Goal: Use online tool/utility

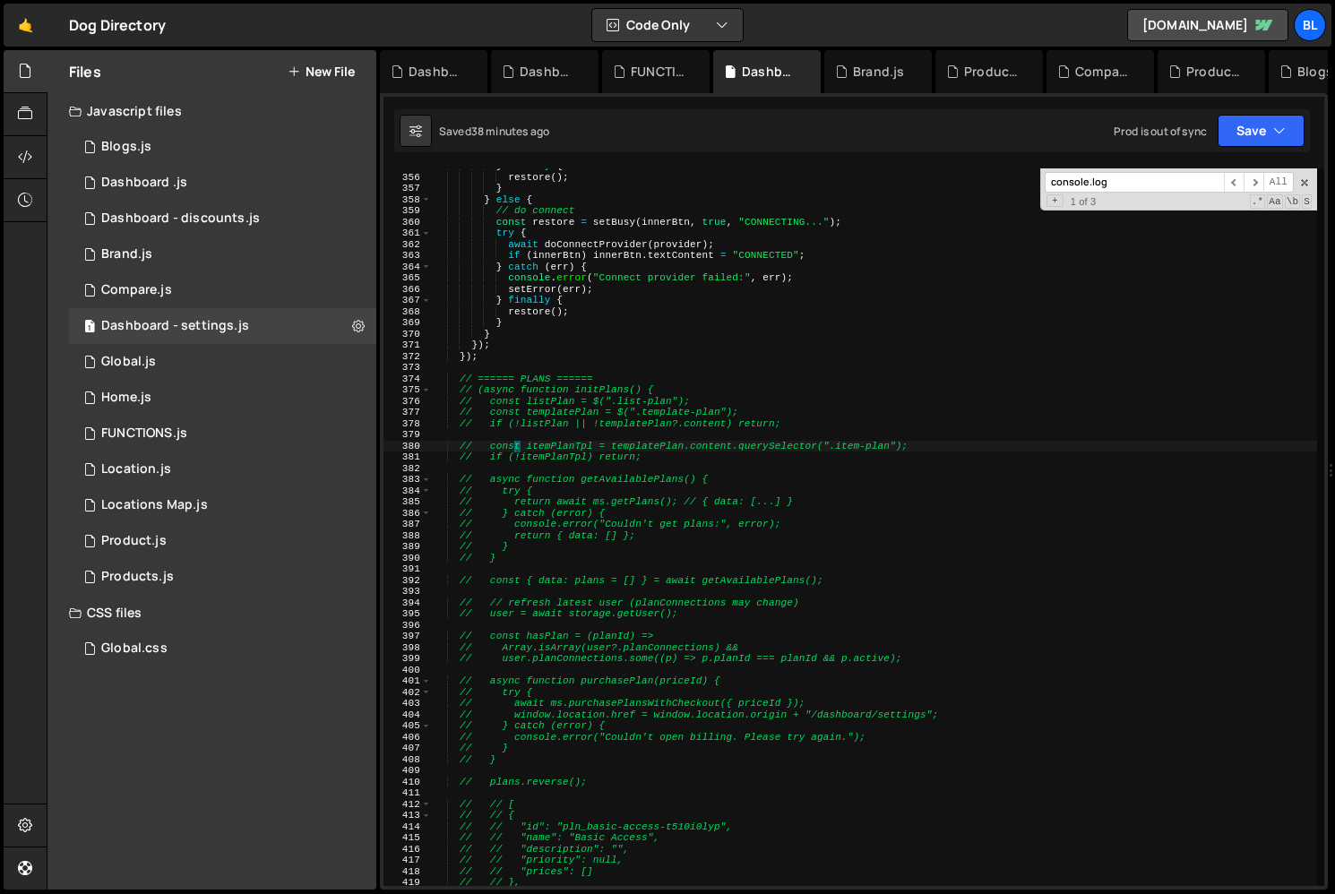
click at [576, 468] on div "} finally { restore ( ) ; } } else { // do connect const restore = setBusy ( in…" at bounding box center [874, 530] width 885 height 740
click at [479, 360] on div "} finally { restore ( ) ; } } else { // do connect const restore = setBusy ( in…" at bounding box center [874, 530] width 885 height 740
click at [484, 392] on div "} finally { restore ( ) ; } } else { // do connect const restore = setBusy ( in…" at bounding box center [874, 530] width 885 height 740
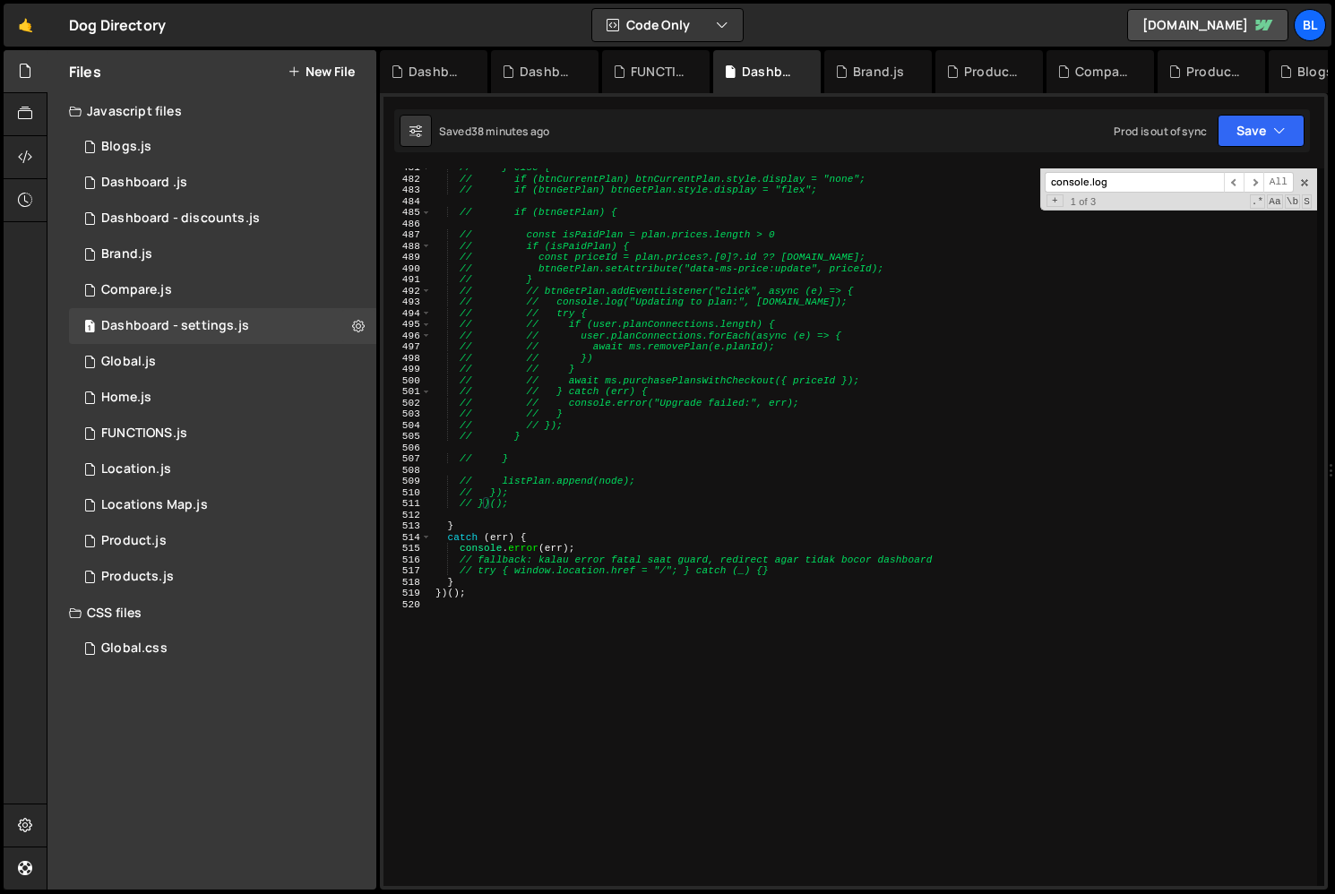
scroll to position [5383, 0]
click at [536, 511] on div "// } else { // if (btnCurrentPlan) btnCurrentPlan.style.display = "none"; // if…" at bounding box center [874, 532] width 885 height 740
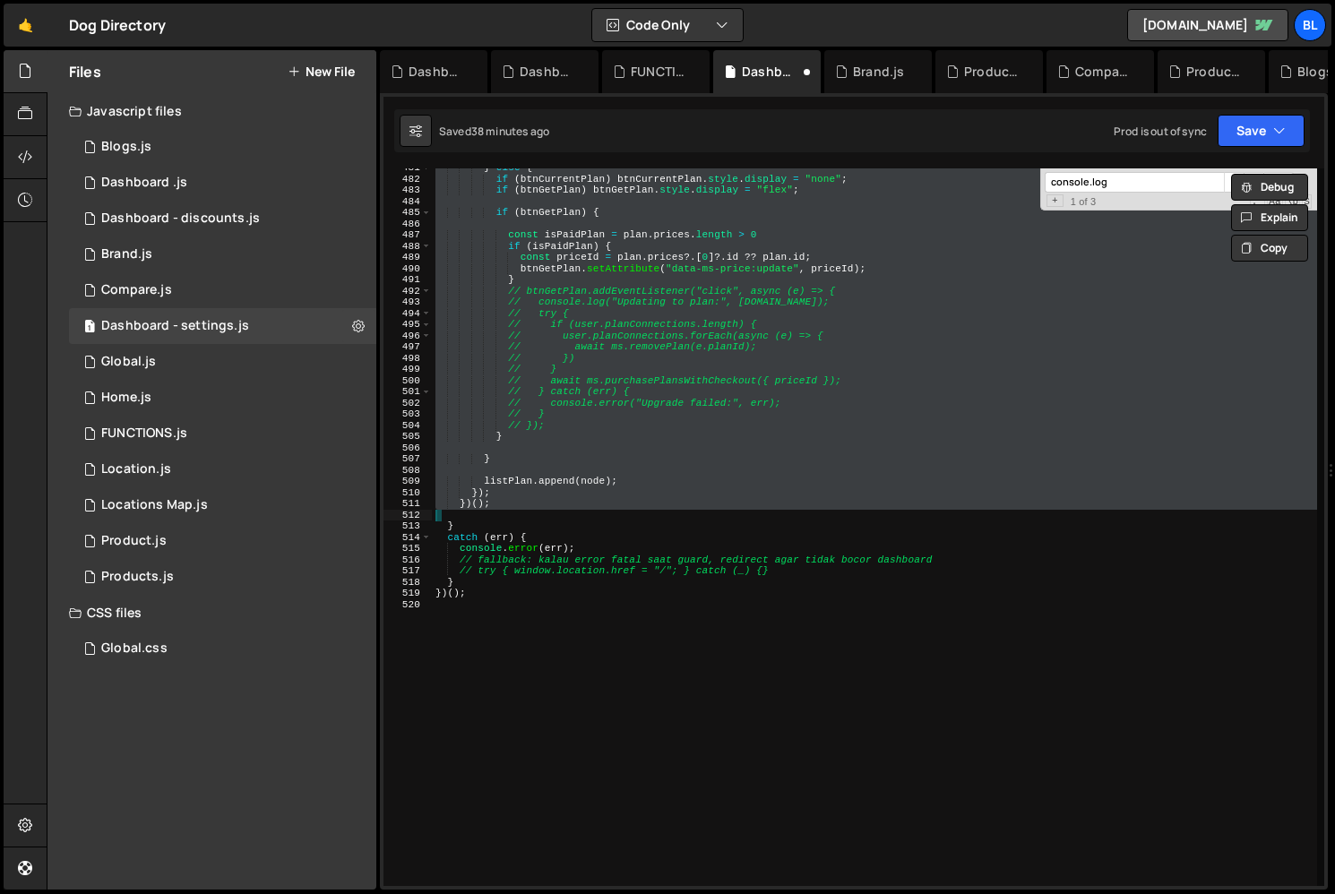
click at [597, 487] on div "} else { if ( btnCurrentPlan ) btnCurrentPlan . style . display = "none" ; if (…" at bounding box center [874, 532] width 885 height 740
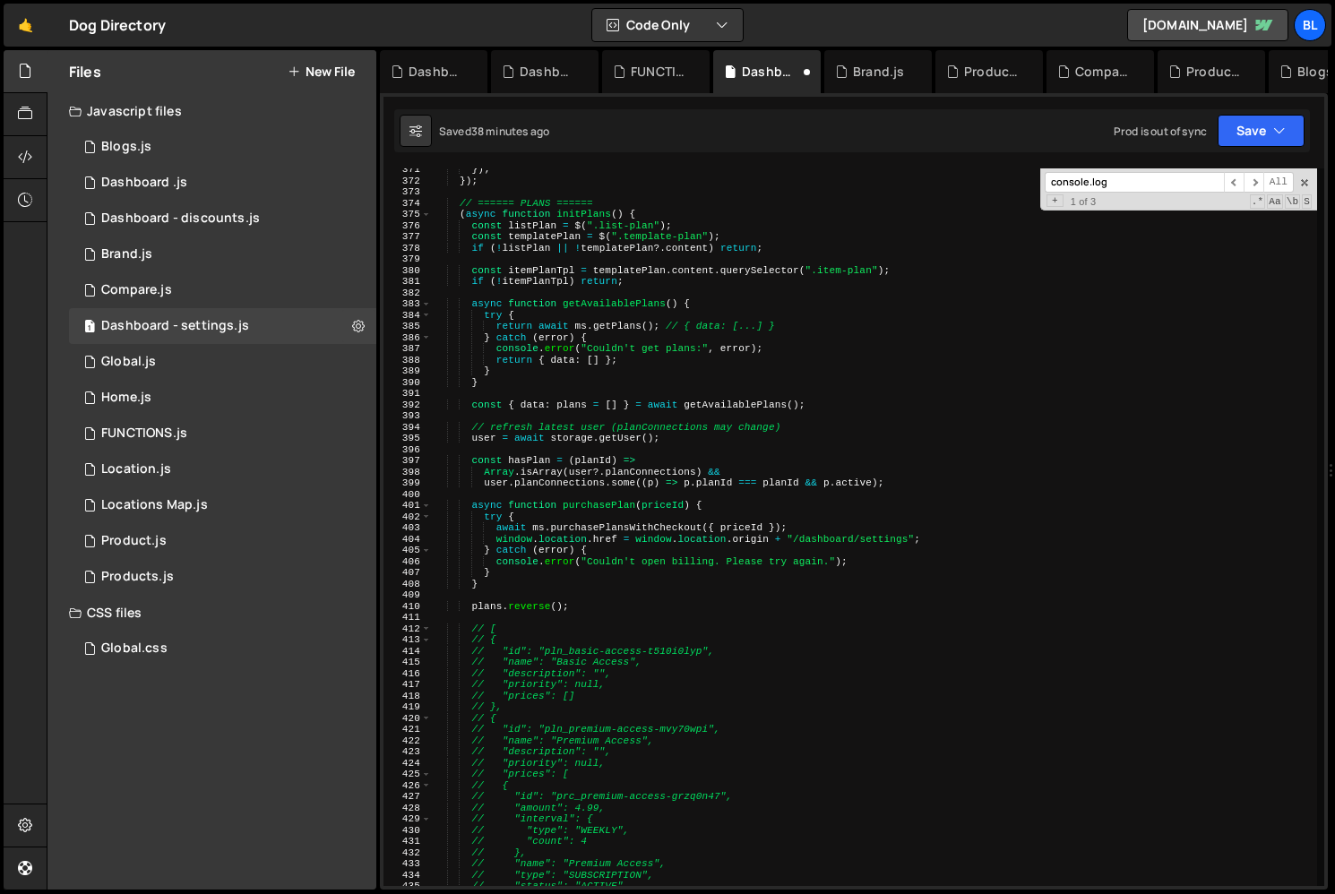
scroll to position [4147, 0]
click at [617, 556] on div "}) ; }) ; // ====== PLANS ====== ( async function initPlans ( ) { const listPla…" at bounding box center [874, 536] width 885 height 740
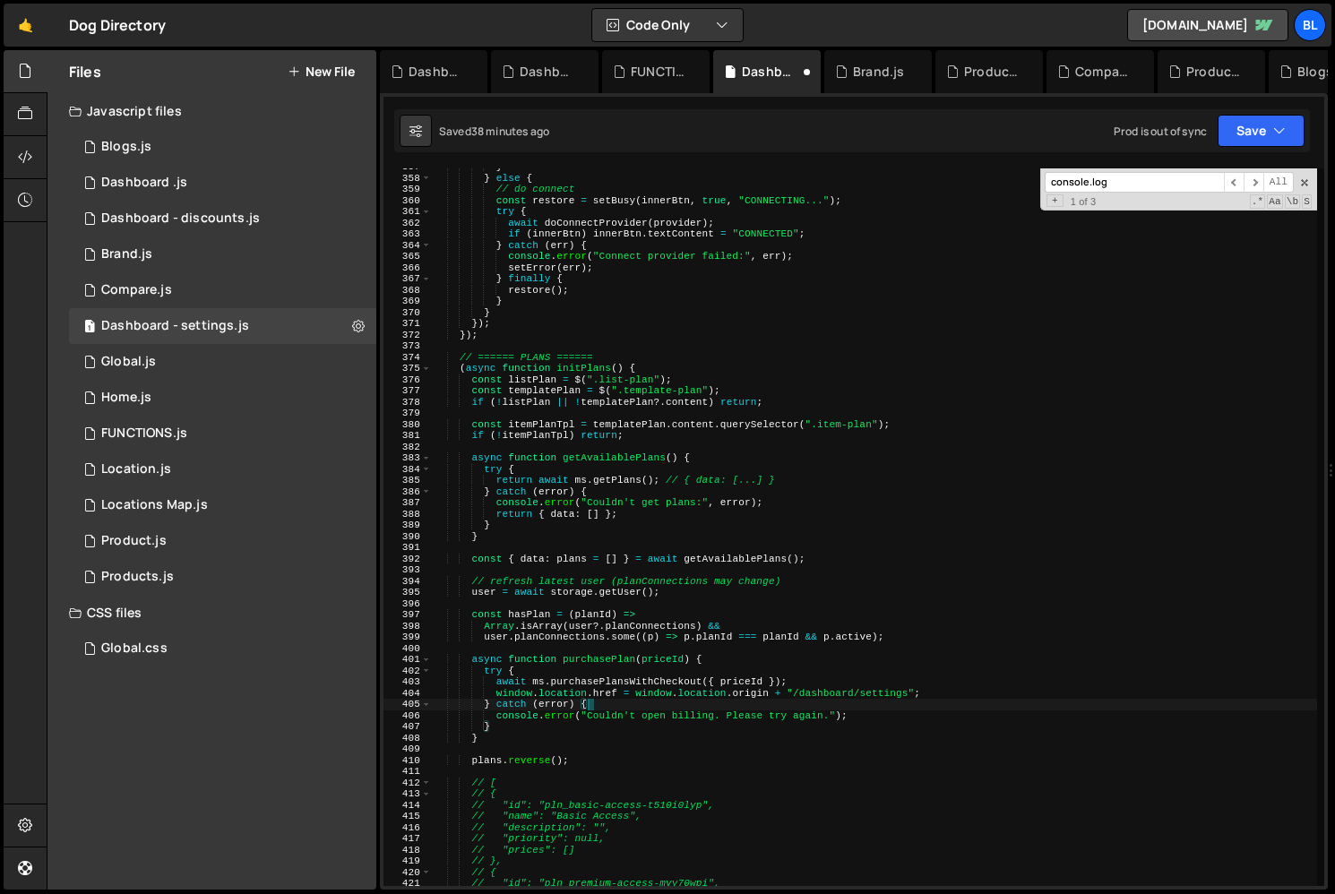
scroll to position [3988, 0]
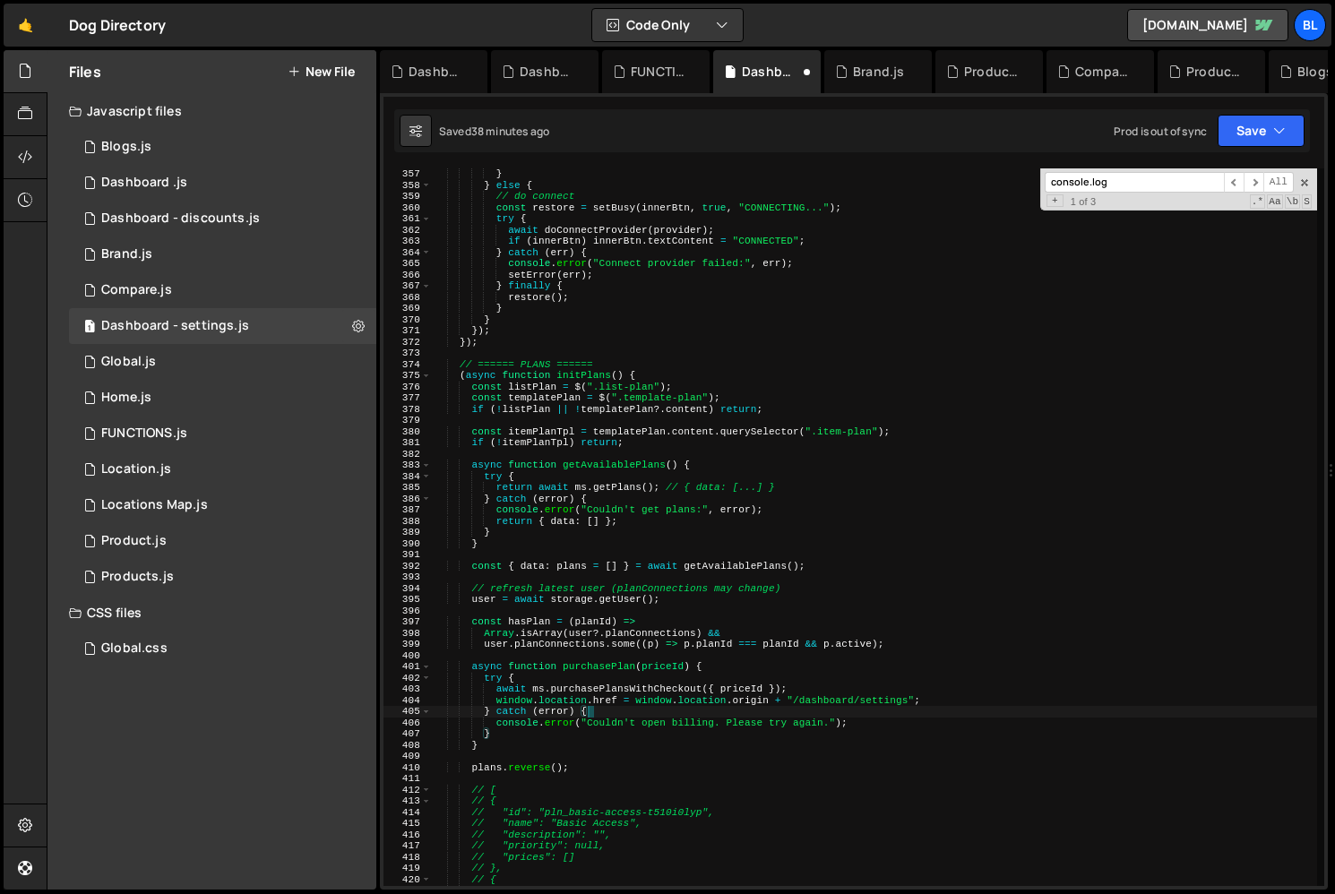
click at [839, 491] on div "} } else { // do connect const restore = setBusy ( innerBtn , true , "CONNECTIN…" at bounding box center [874, 538] width 885 height 740
click at [447, 378] on div "} } else { // do connect const restore = setBusy ( innerBtn , true , "CONNECTIN…" at bounding box center [874, 538] width 885 height 740
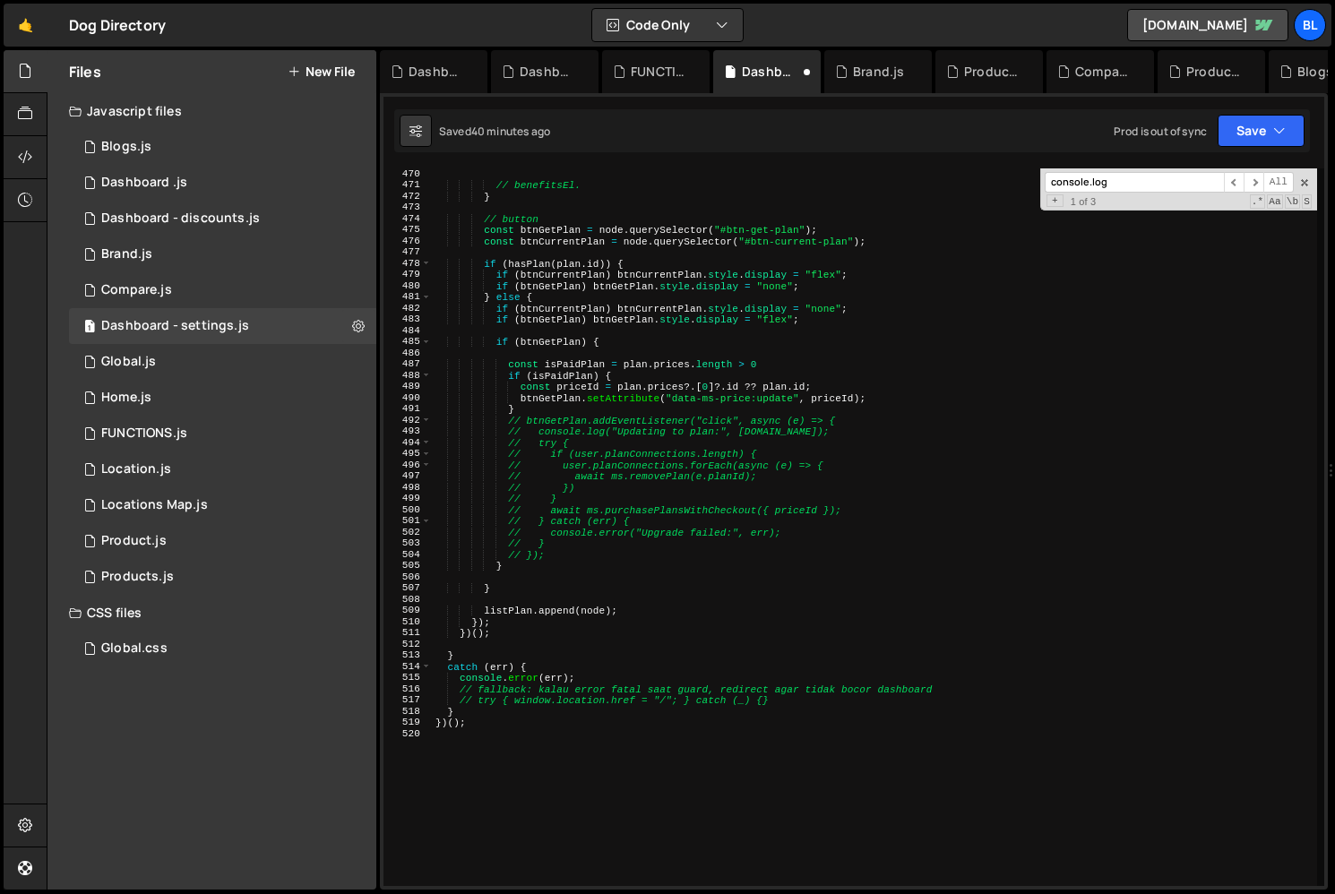
scroll to position [5258, 0]
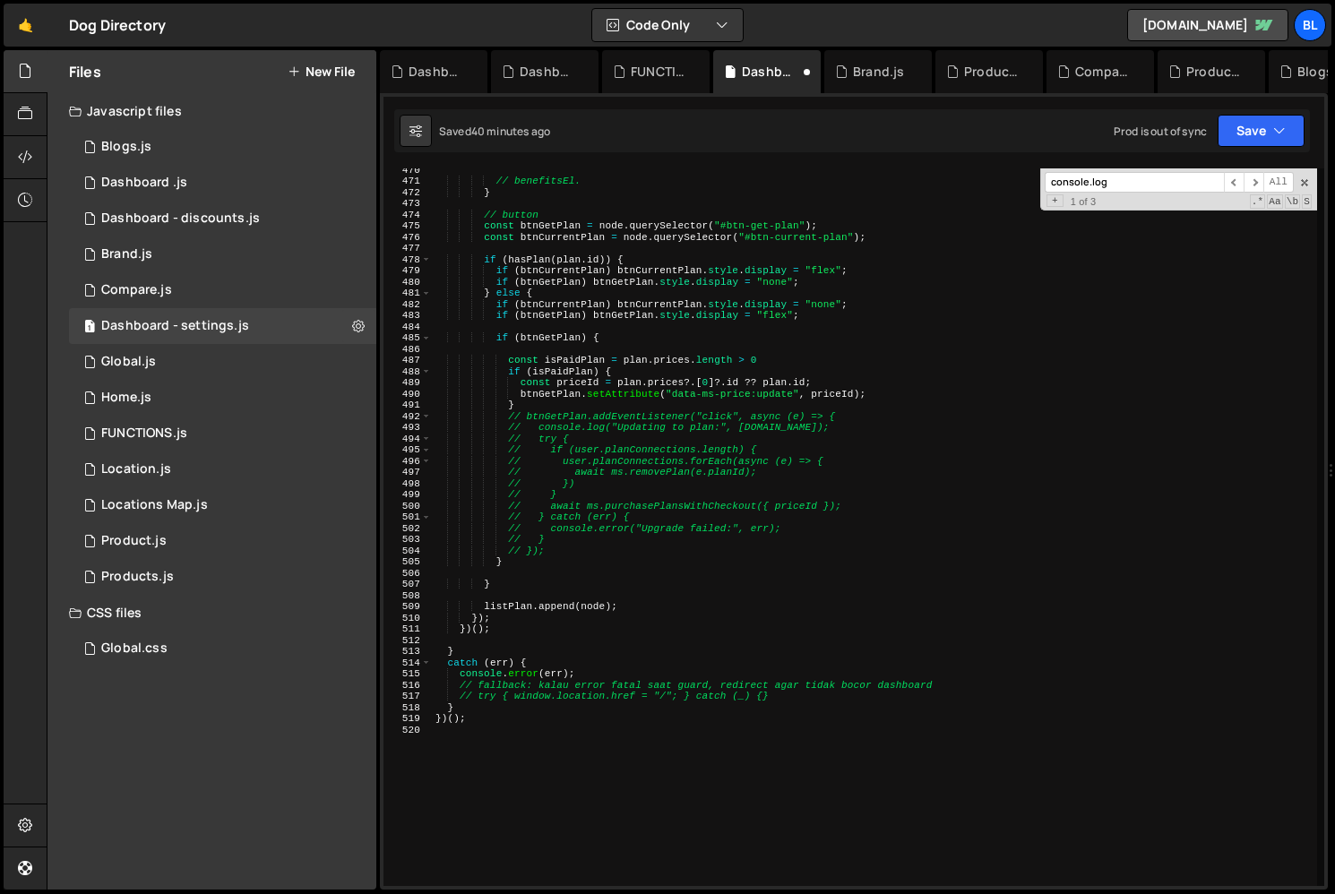
click at [593, 535] on div "// benefitsEl. } // button const btnGetPlan = node . querySelector ( "#btn-get-…" at bounding box center [874, 534] width 885 height 740
type textarea "// }"
click at [569, 545] on div "// benefitsEl. } // button const btnGetPlan = node . querySelector ( "#btn-get-…" at bounding box center [874, 534] width 885 height 740
click at [574, 573] on div "// benefitsEl. } // button const btnGetPlan = node . querySelector ( "#btn-get-…" at bounding box center [874, 534] width 885 height 740
click at [573, 548] on div "// benefitsEl. } // button const btnGetPlan = node . querySelector ( "#btn-get-…" at bounding box center [874, 534] width 885 height 740
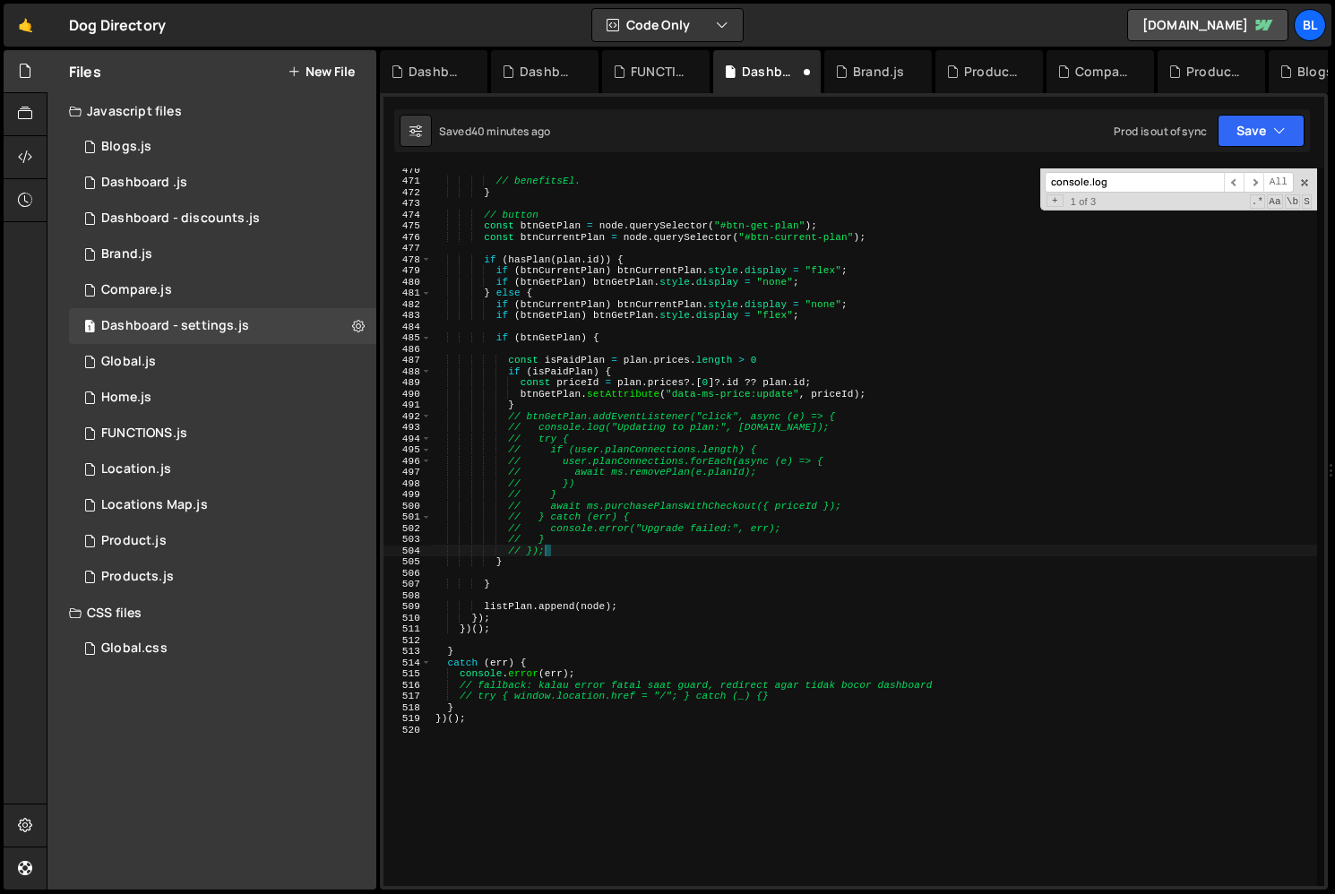
click at [543, 402] on div "// benefitsEl. } // button const btnGetPlan = node . querySelector ( "#btn-get-…" at bounding box center [874, 534] width 885 height 740
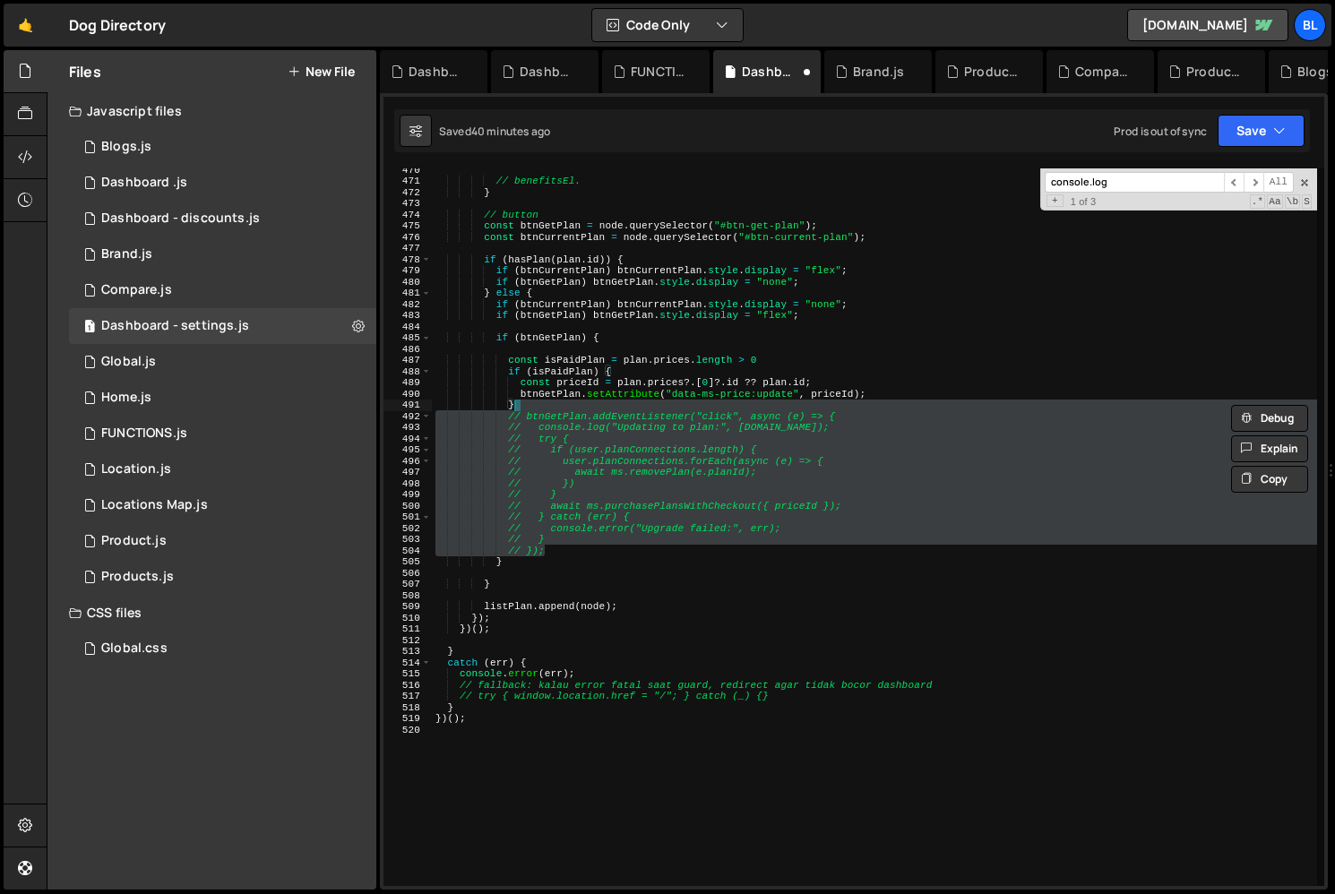
click at [749, 454] on div "// benefitsEl. } // button const btnGetPlan = node . querySelector ( "#btn-get-…" at bounding box center [874, 534] width 885 height 740
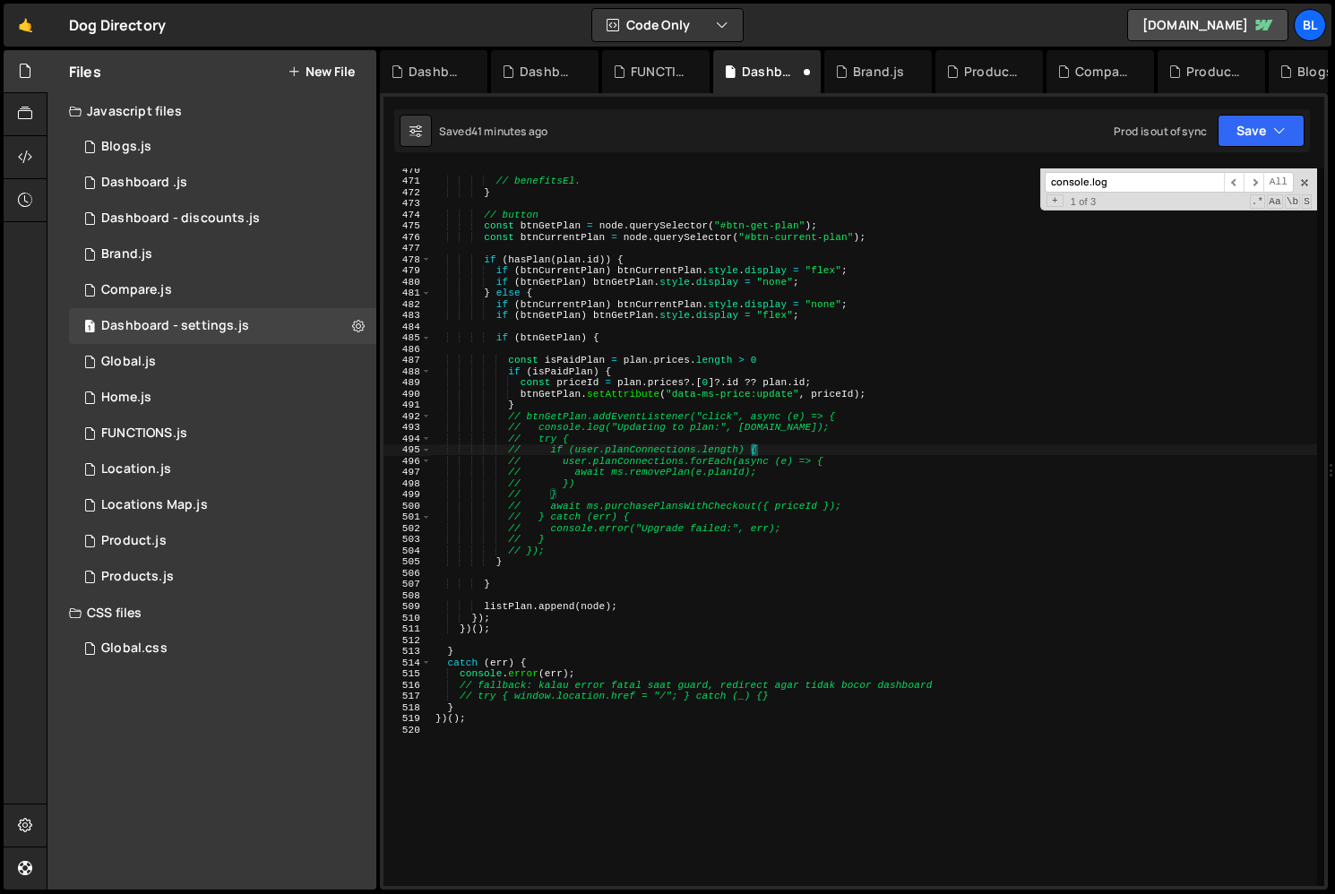
click at [694, 394] on div "// benefitsEl. } // button const btnGetPlan = node . querySelector ( "#btn-get-…" at bounding box center [874, 534] width 885 height 740
click at [598, 397] on div "// benefitsEl. } // button const btnGetPlan = node . querySelector ( "#btn-get-…" at bounding box center [874, 534] width 885 height 740
click at [565, 408] on div "// benefitsEl. } // button const btnGetPlan = node . querySelector ( "#btn-get-…" at bounding box center [874, 534] width 885 height 740
click at [505, 363] on div "// benefitsEl. } // button const btnGetPlan = node . querySelector ( "#btn-get-…" at bounding box center [874, 534] width 885 height 740
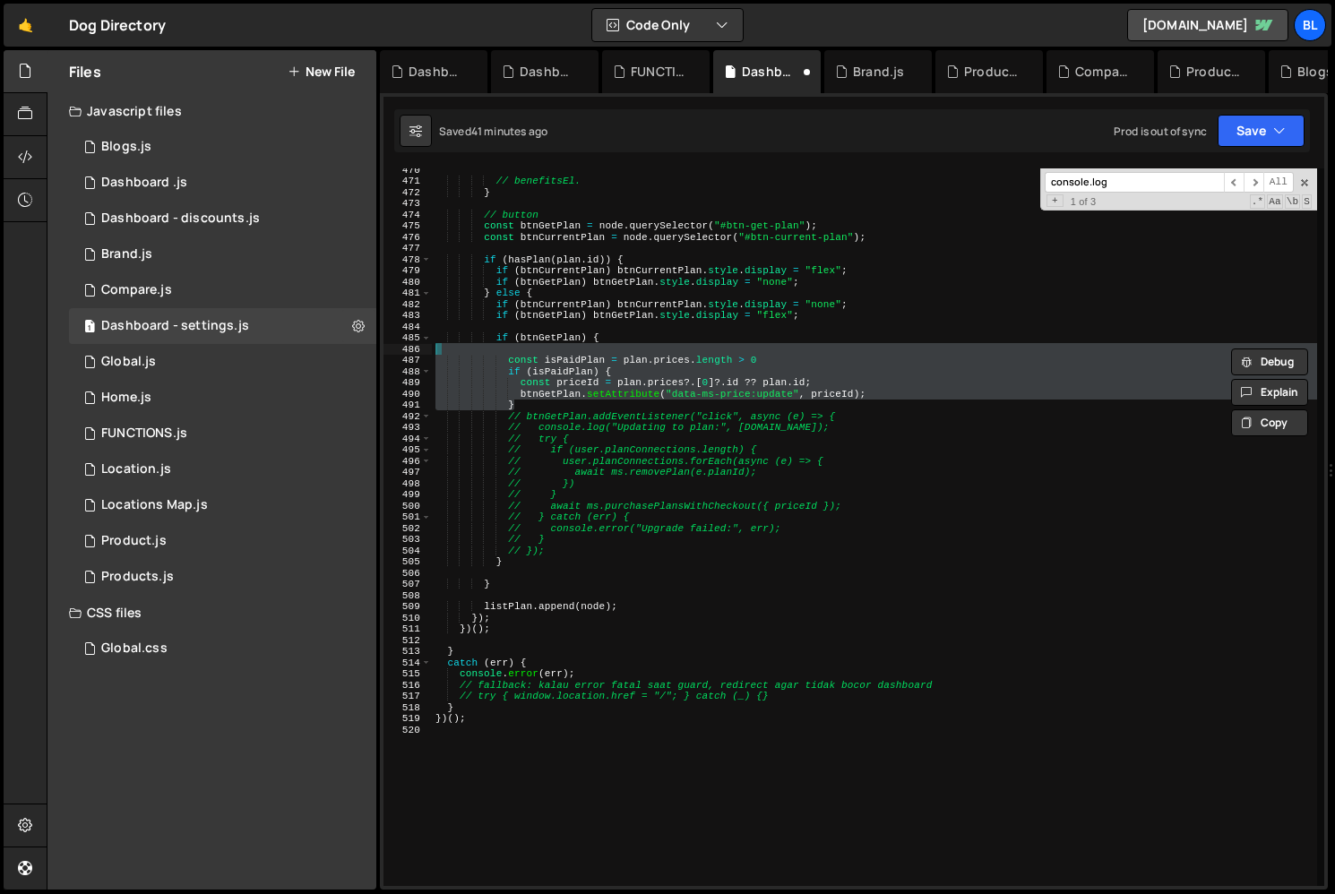
type textarea "if (isPaidPlan) { const priceId = plan.prices?.[0]?.id ?? [DOMAIN_NAME];"
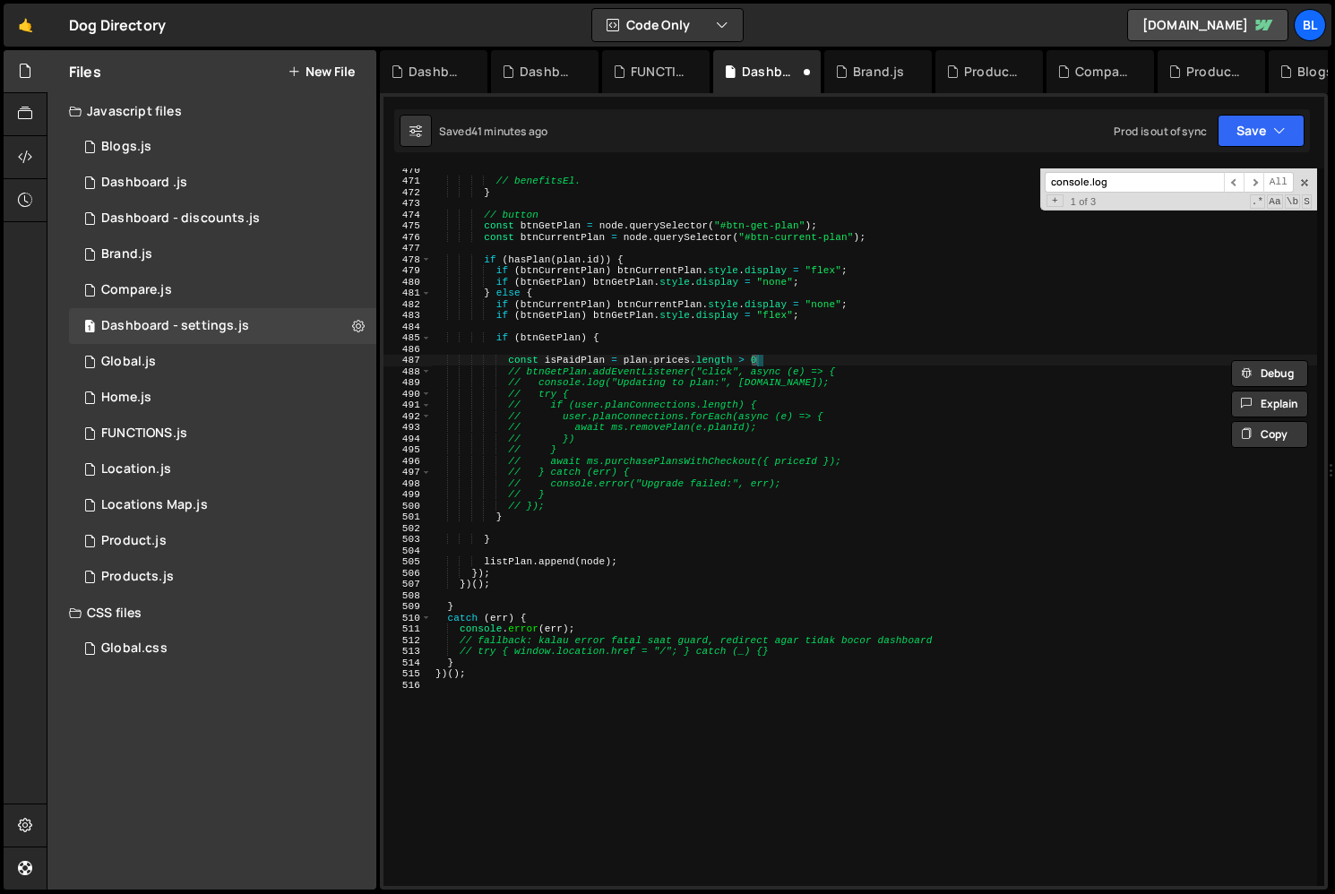
type textarea "const isPaidPlan = plan.prices.length > 0"
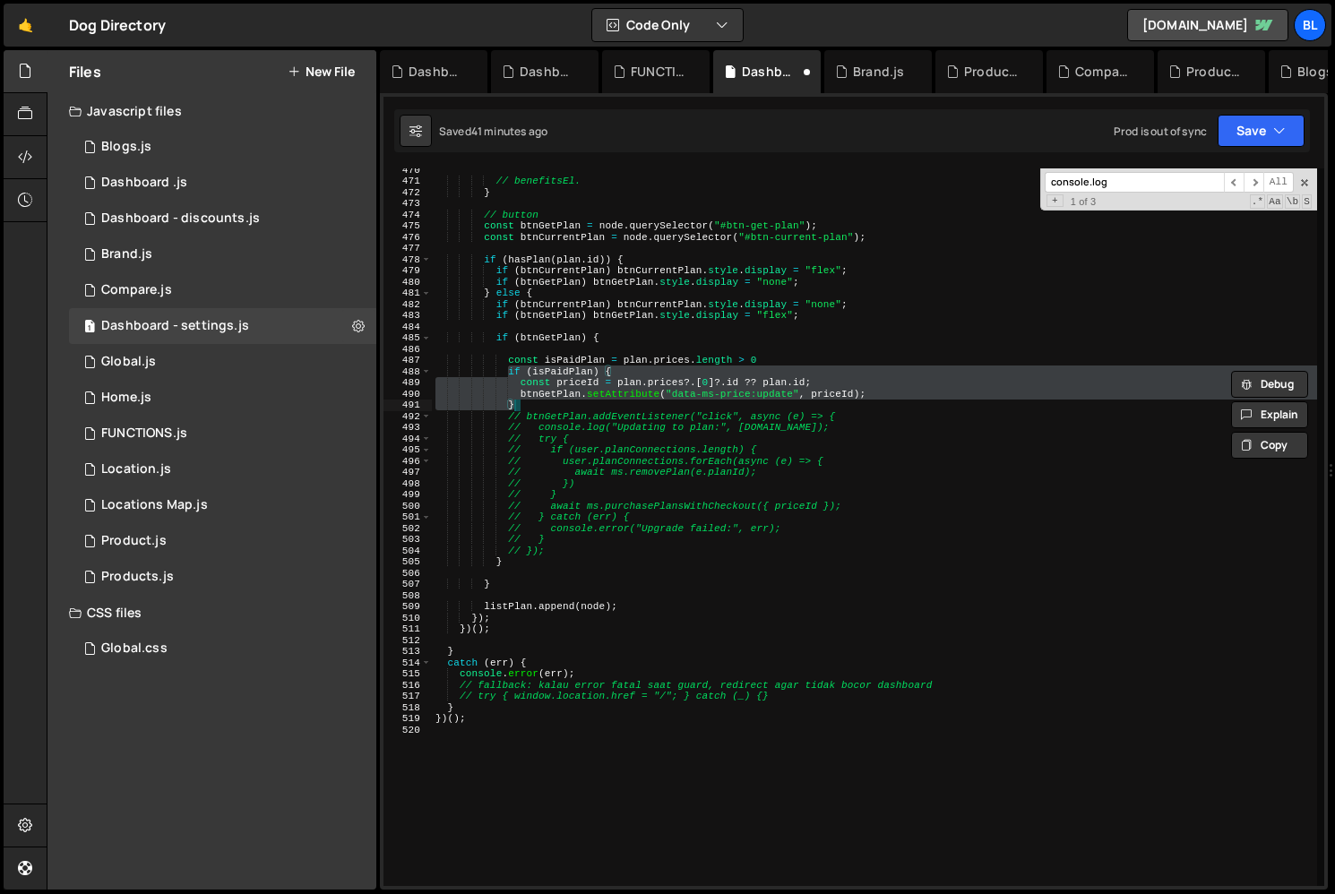
click at [707, 385] on div "// benefitsEl. } // button const btnGetPlan = node . querySelector ( "#btn-get-…" at bounding box center [874, 534] width 885 height 740
type textarea "const priceId = plan.prices?.[0]?.id ?? [DOMAIN_NAME];"
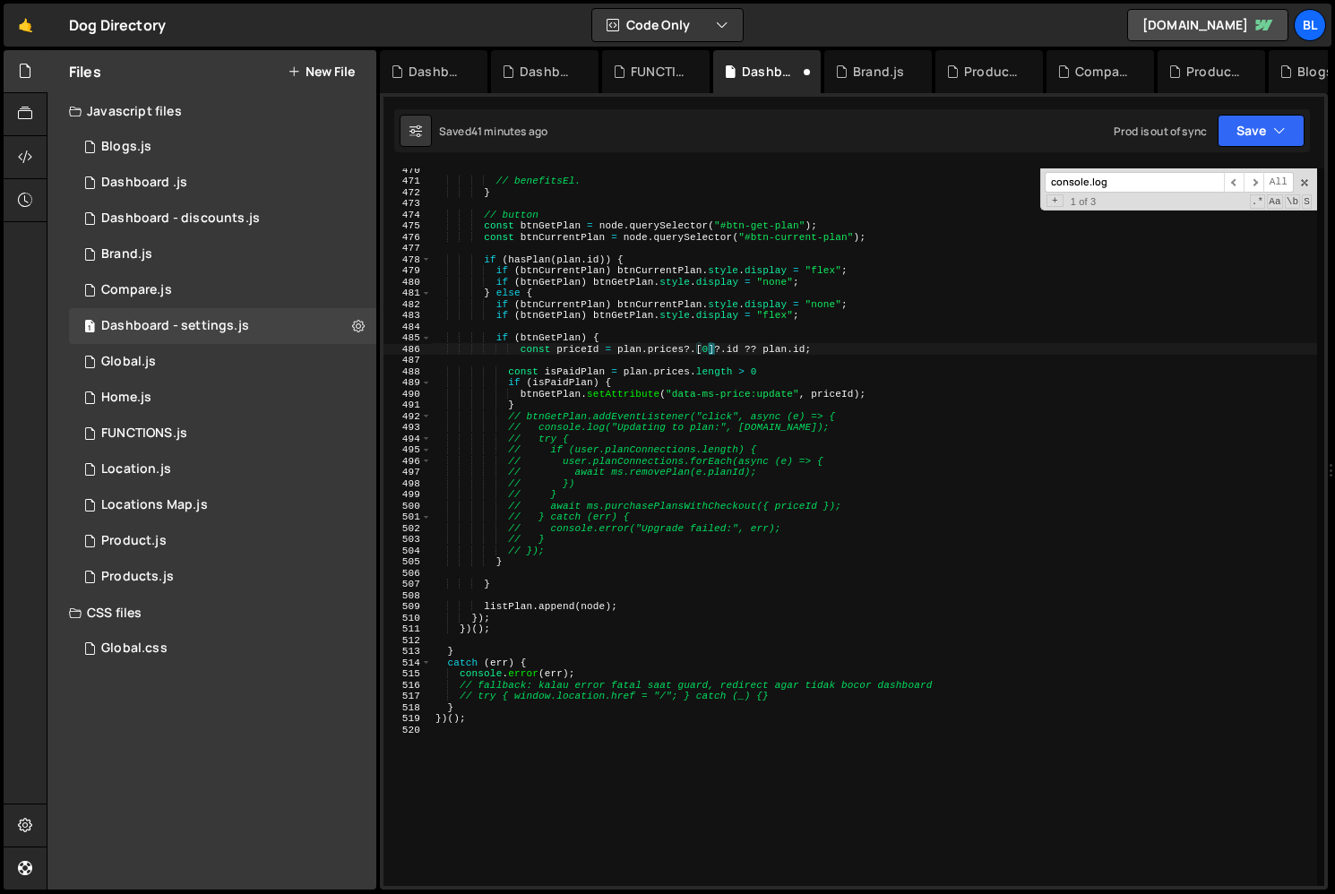
type textarea "const isPaidPlan = plan.prices.length > 0"
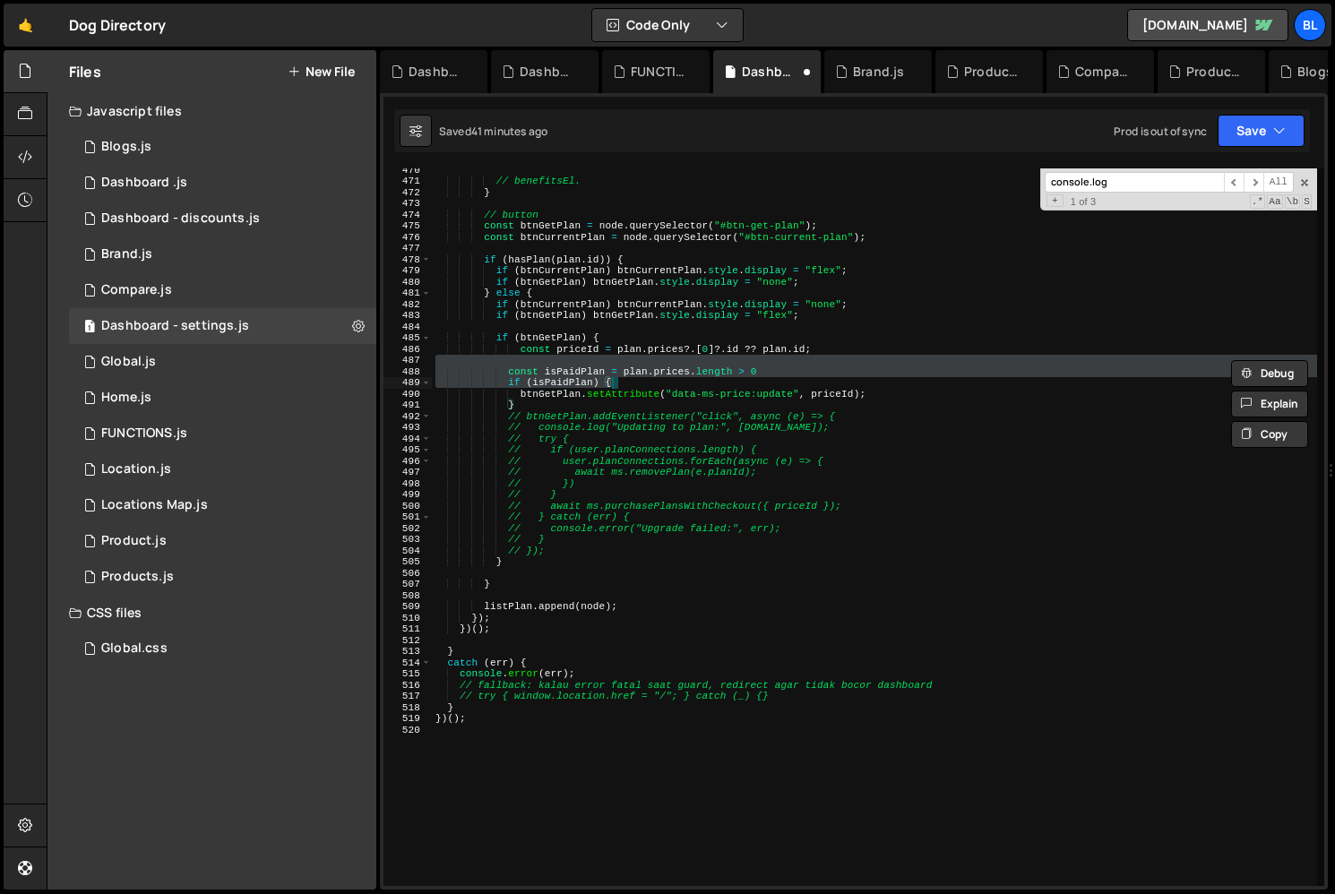
type textarea "btnGetPlan.setAttribute("data-ms-price:update", priceId); }"
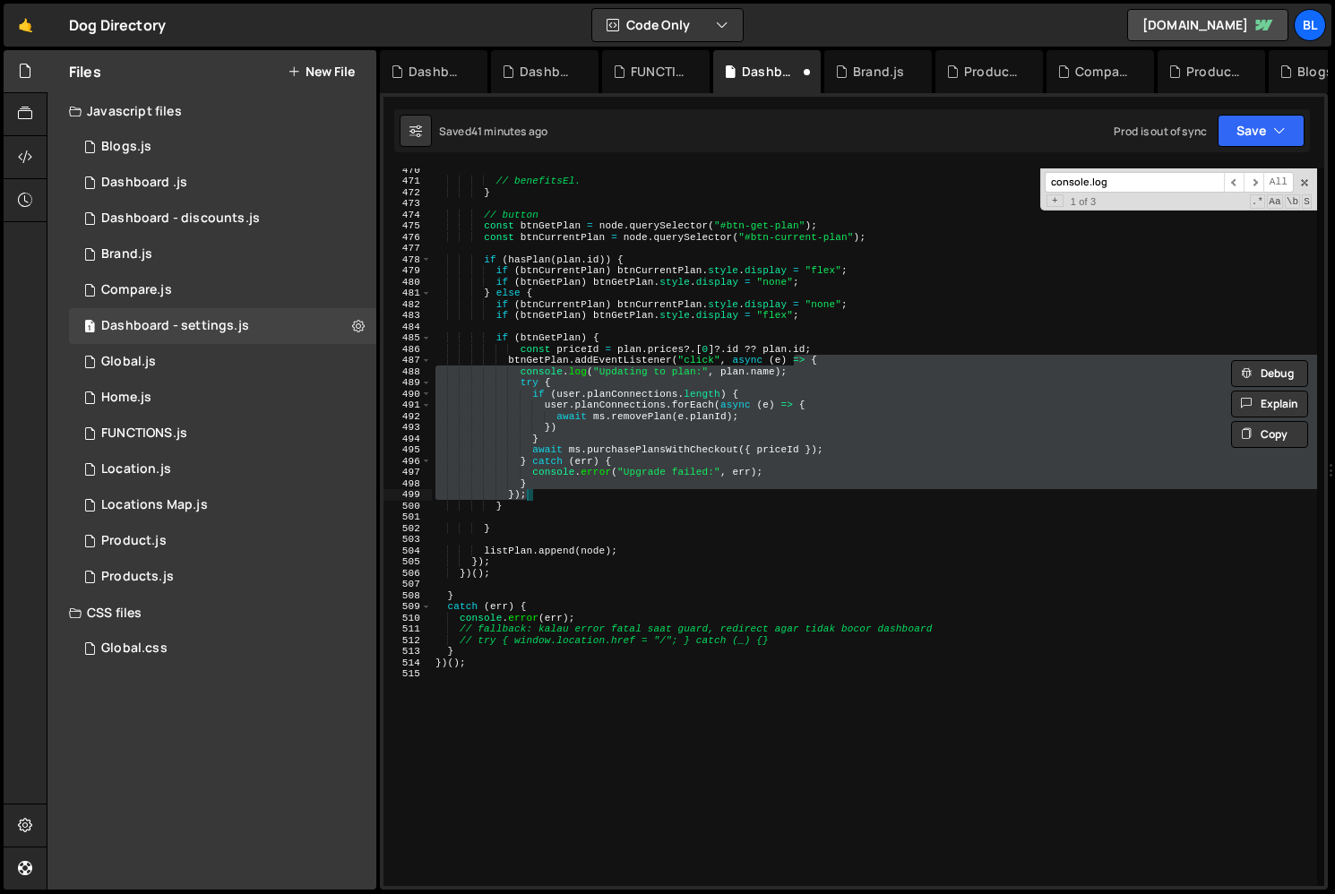
click at [555, 557] on div "// benefitsEl. } // button const btnGetPlan = node . querySelector ( "#btn-get-…" at bounding box center [874, 534] width 885 height 740
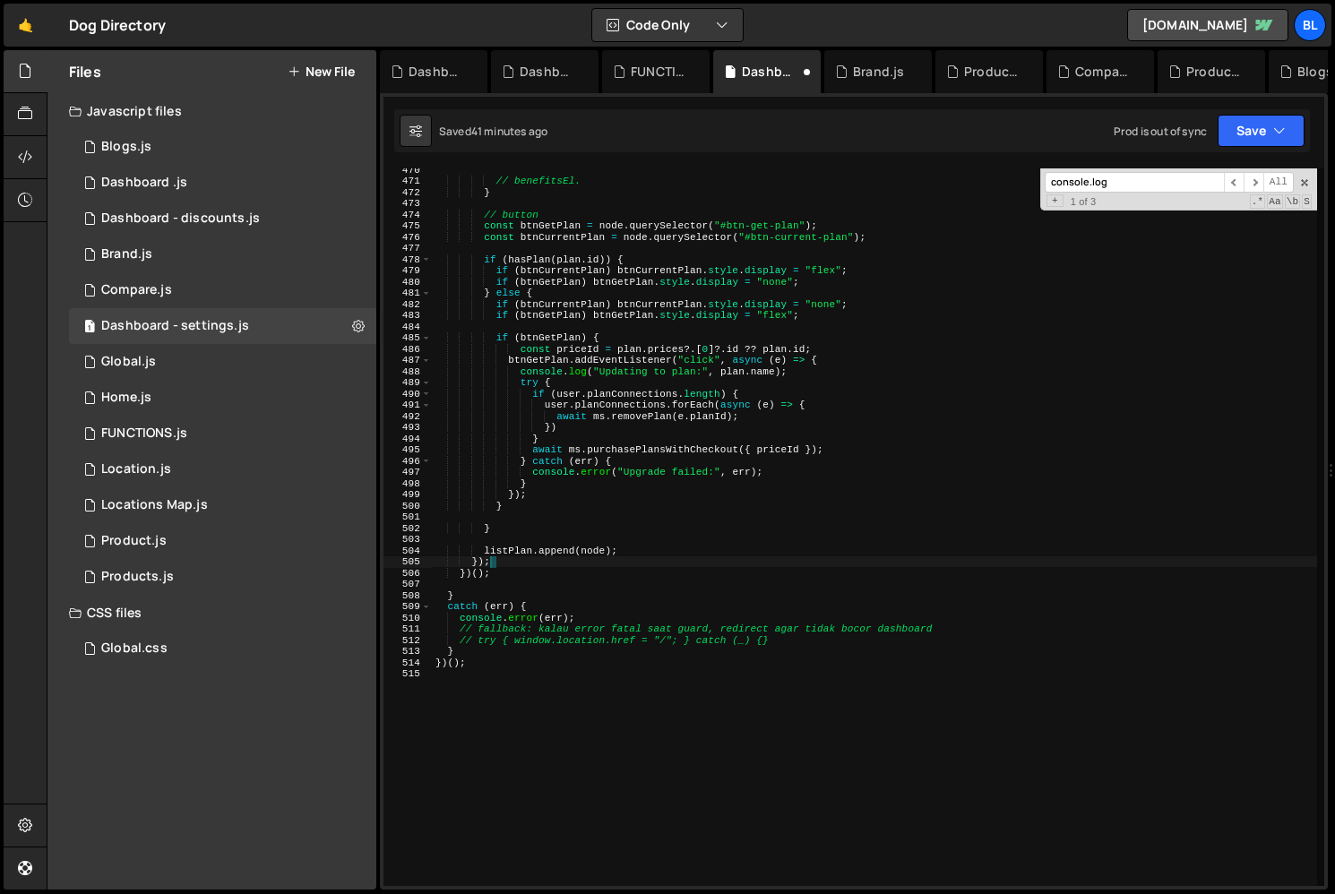
click at [534, 575] on div "// benefitsEl. } // button const btnGetPlan = node . querySelector ( "#btn-get-…" at bounding box center [874, 534] width 885 height 740
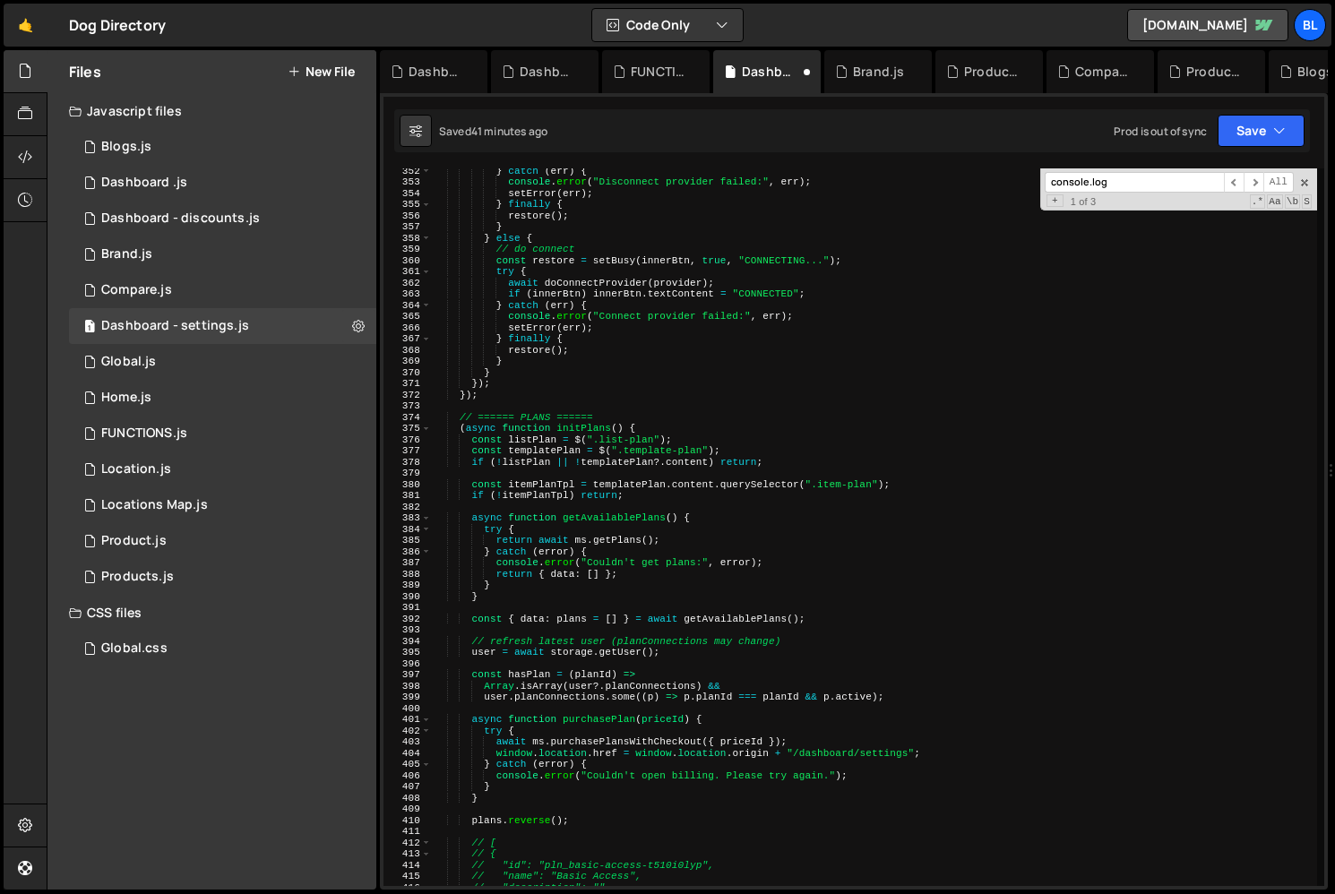
scroll to position [3932, 0]
click at [462, 451] on div "} catch ( err ) { console . error ( "Disconnect provider failed:" , err ) ; set…" at bounding box center [874, 538] width 885 height 740
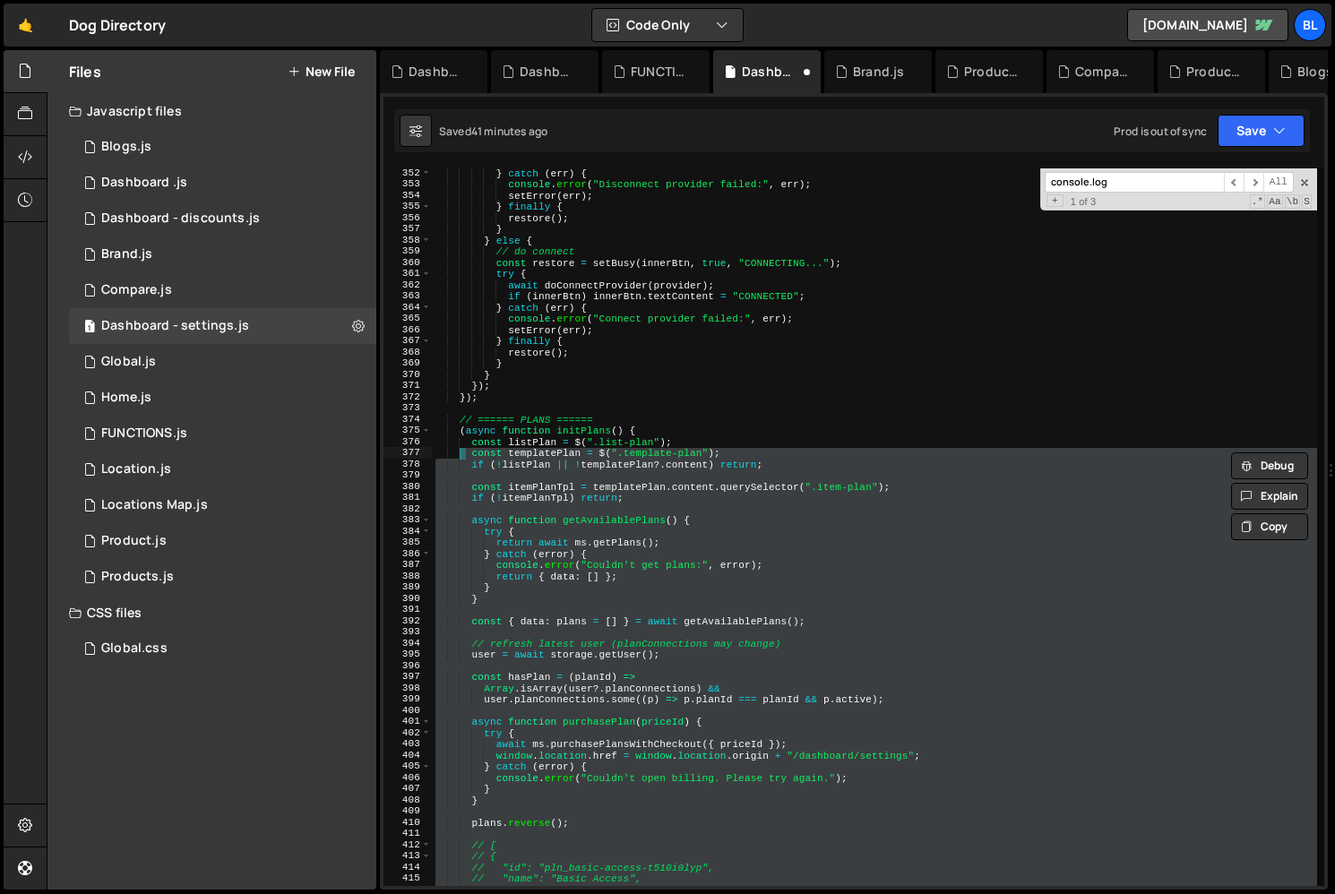
click at [451, 418] on div "} catch ( err ) { console . error ( "Disconnect provider failed:" , err ) ; set…" at bounding box center [874, 538] width 885 height 740
type textarea "// ====== PLANS ====== (async function initPlans() {"
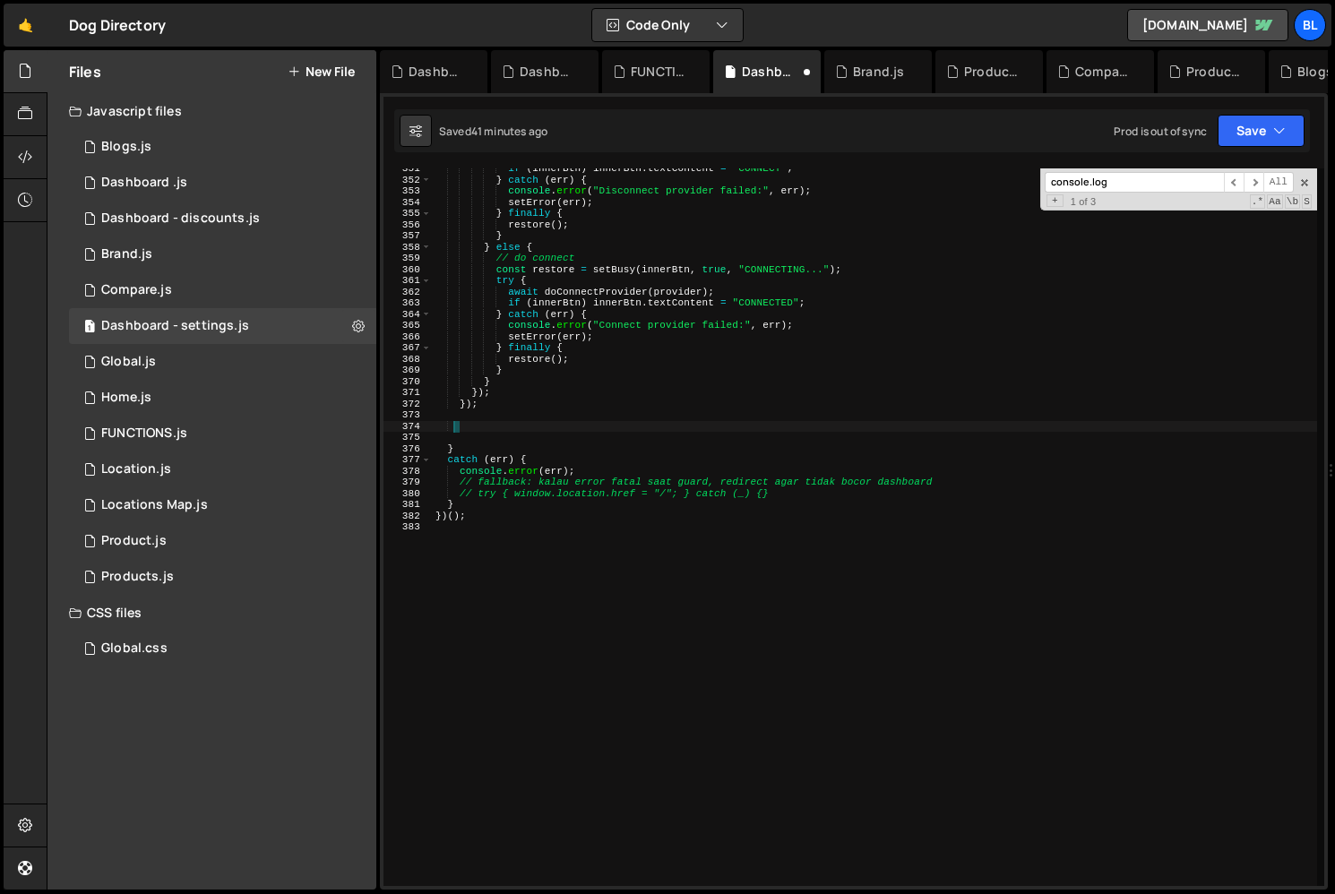
type textarea "}"
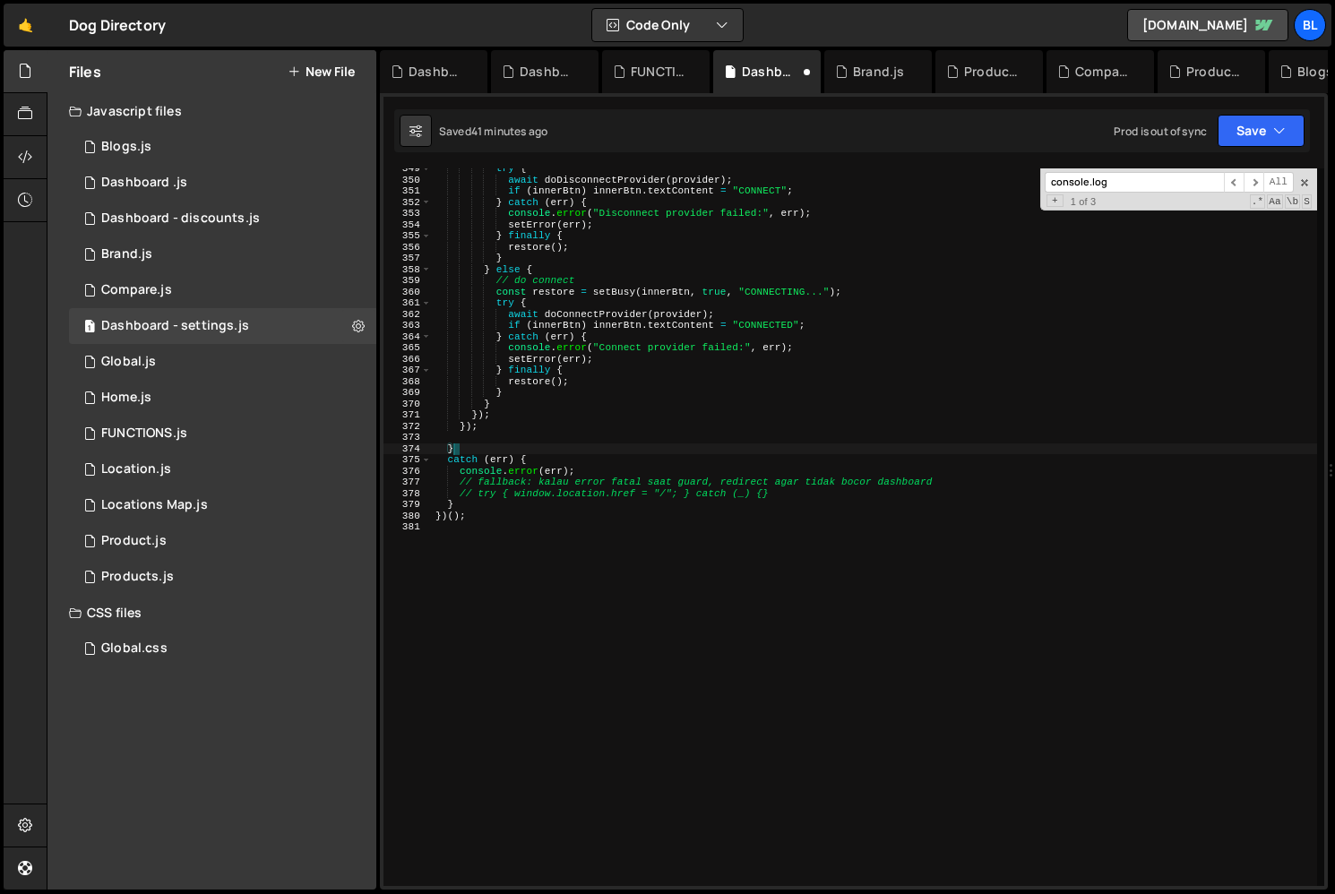
scroll to position [3904, 0]
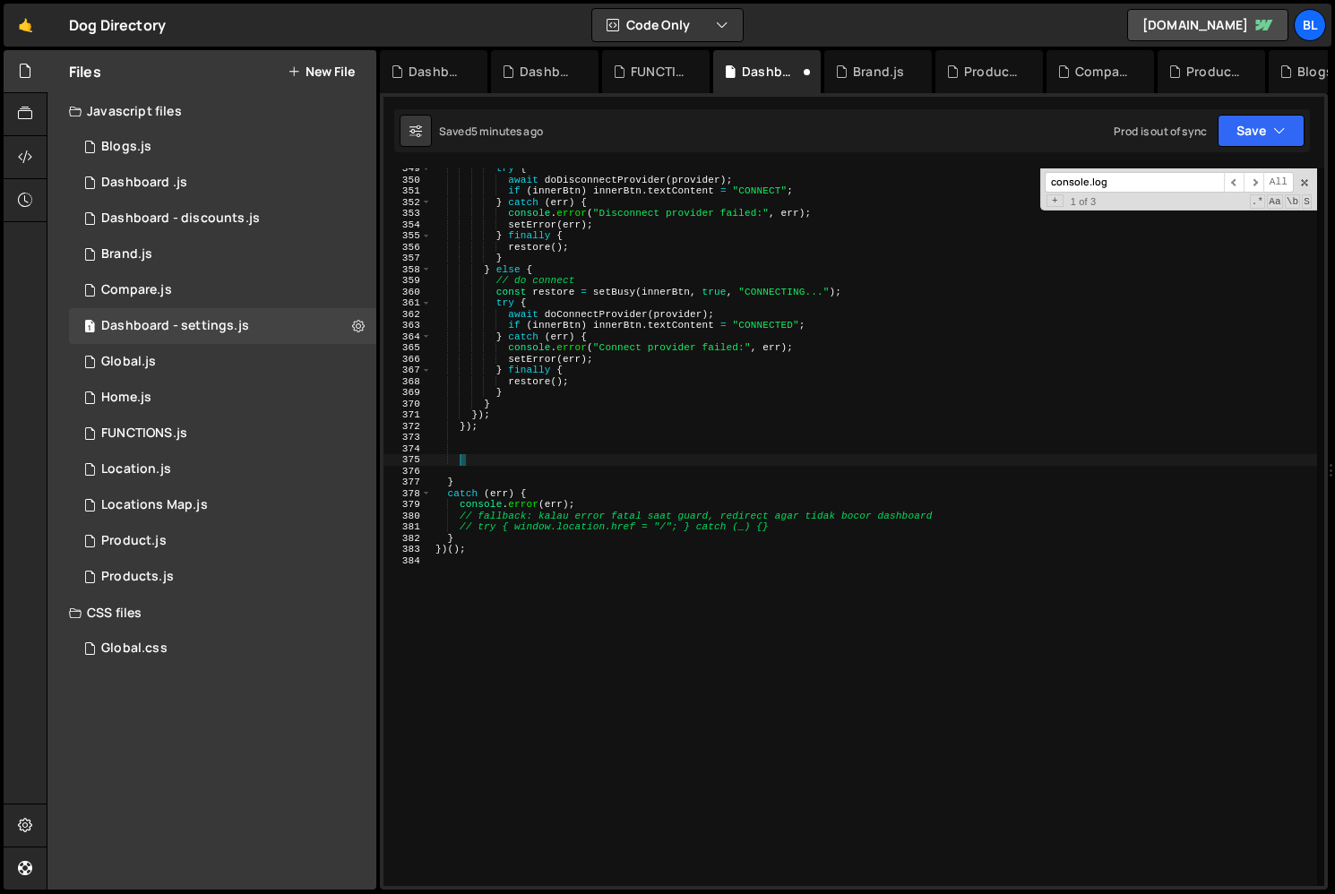
paste textarea
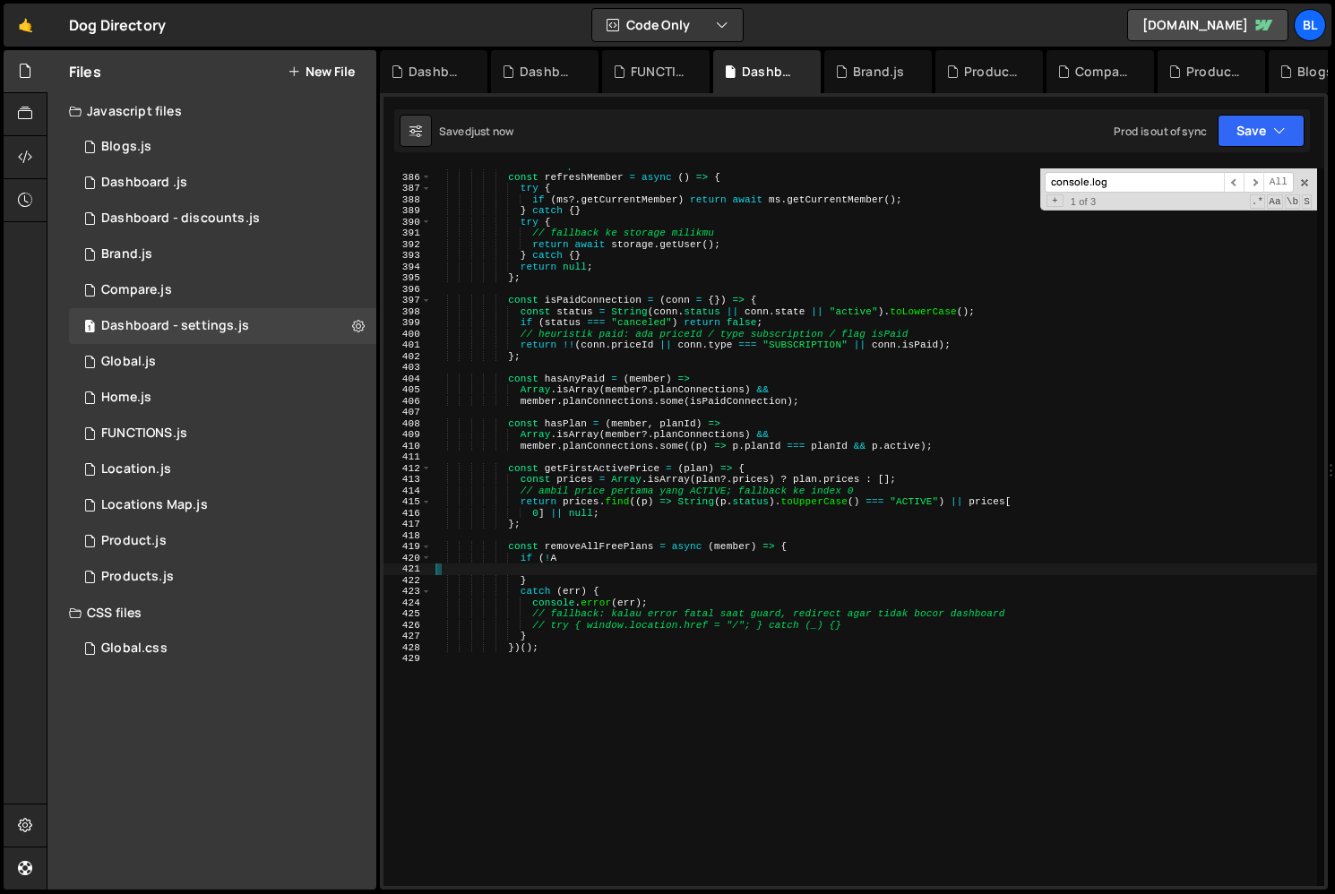
scroll to position [4297, 0]
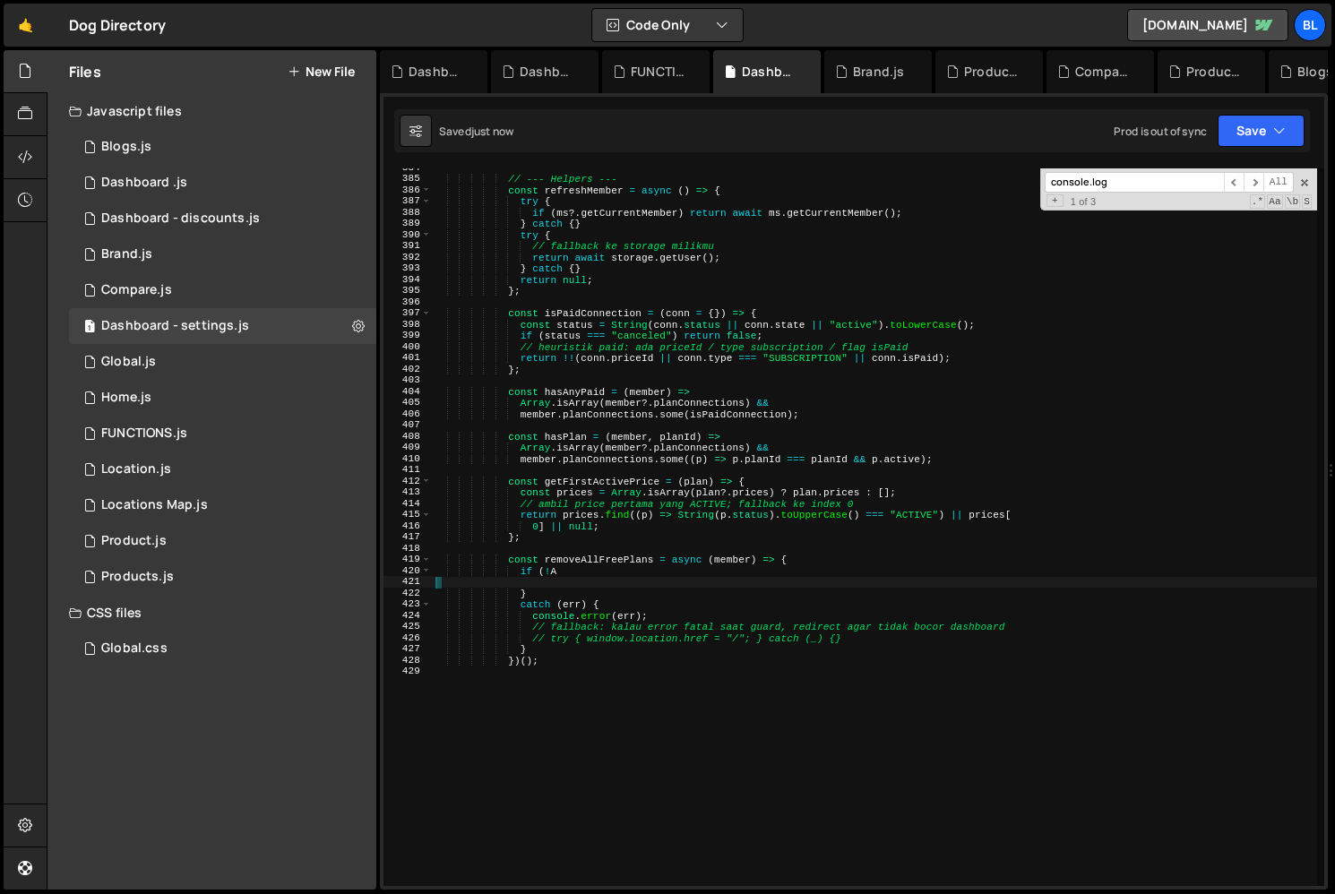
type textarea "})();"
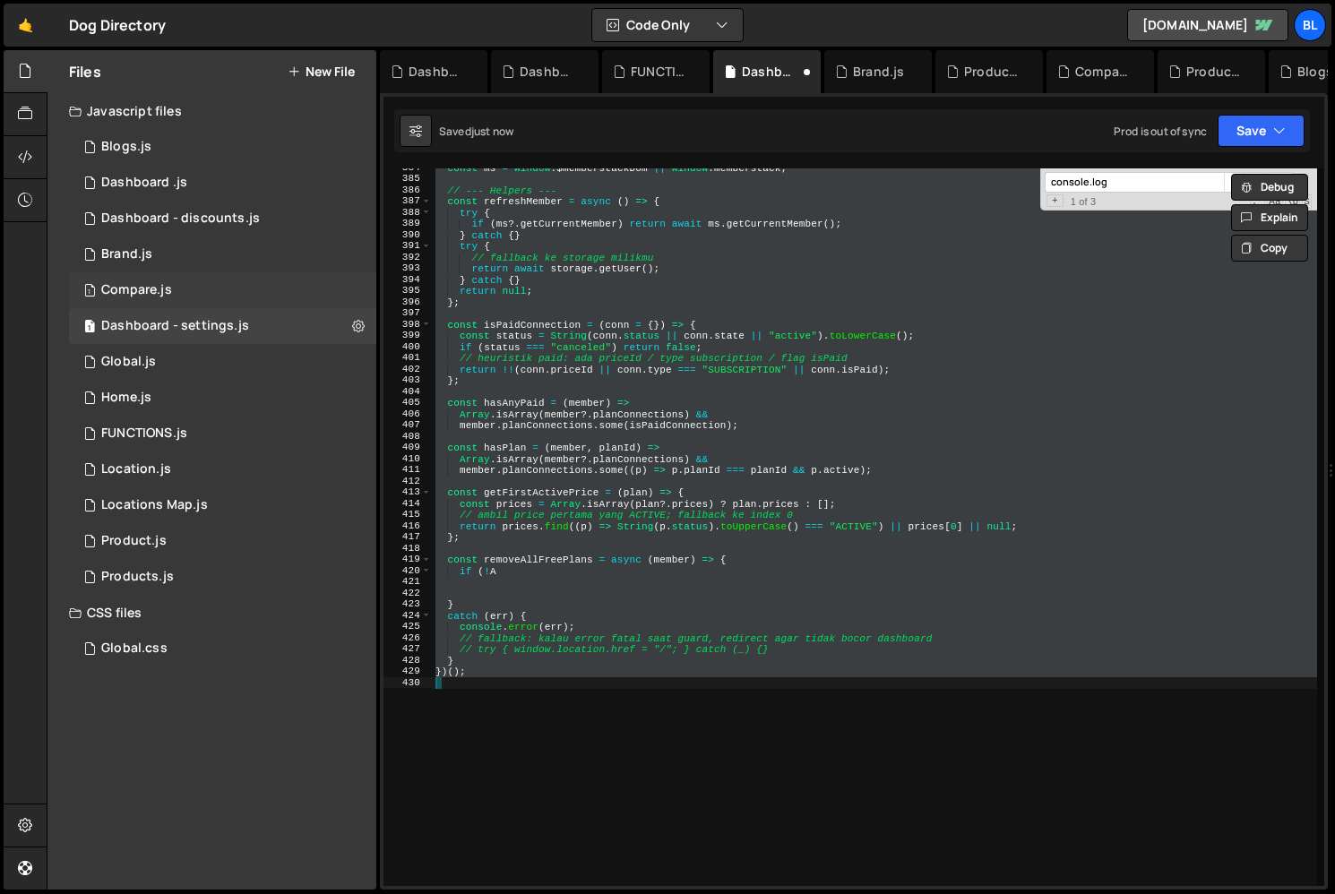
scroll to position [3830, 0]
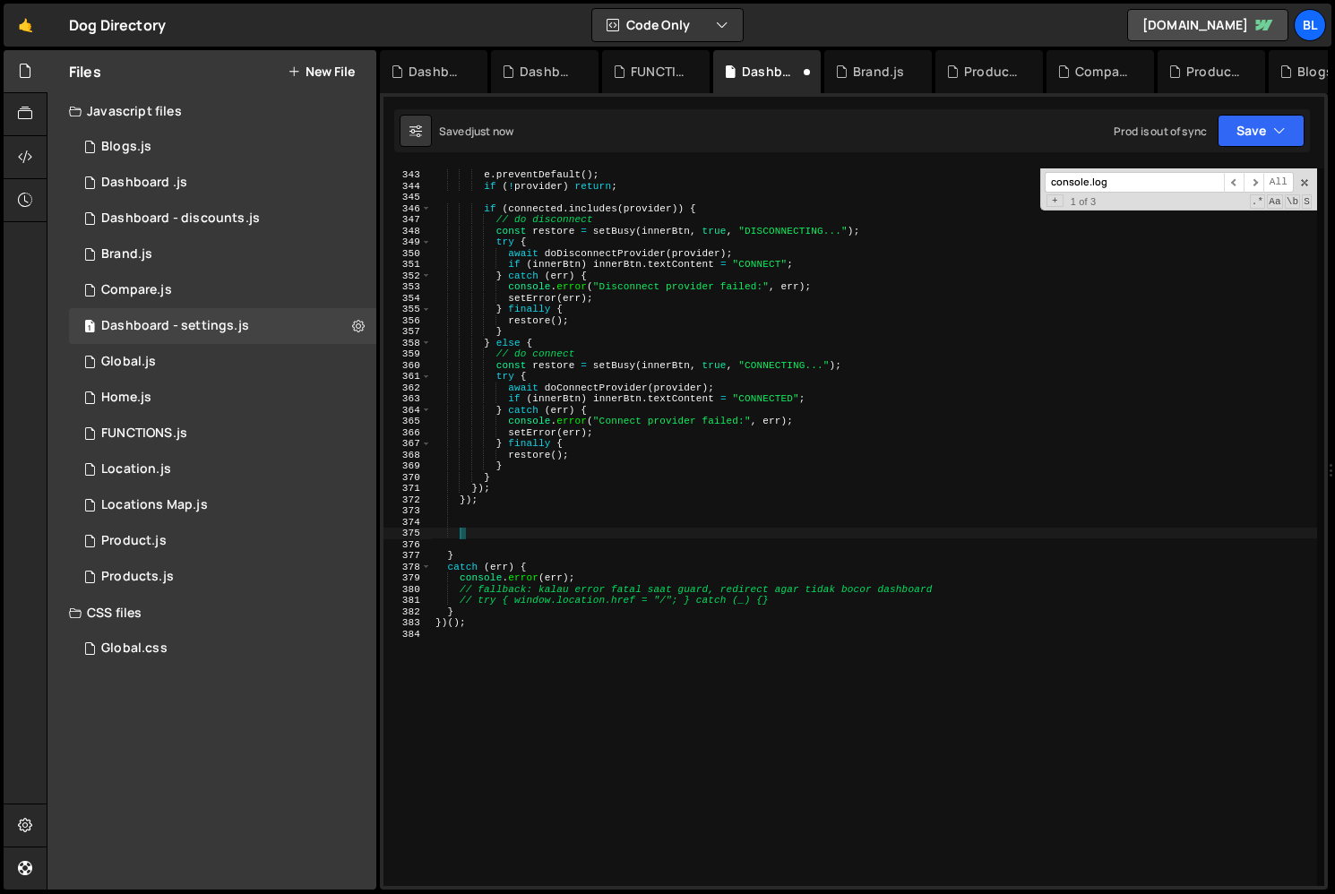
paste textarea
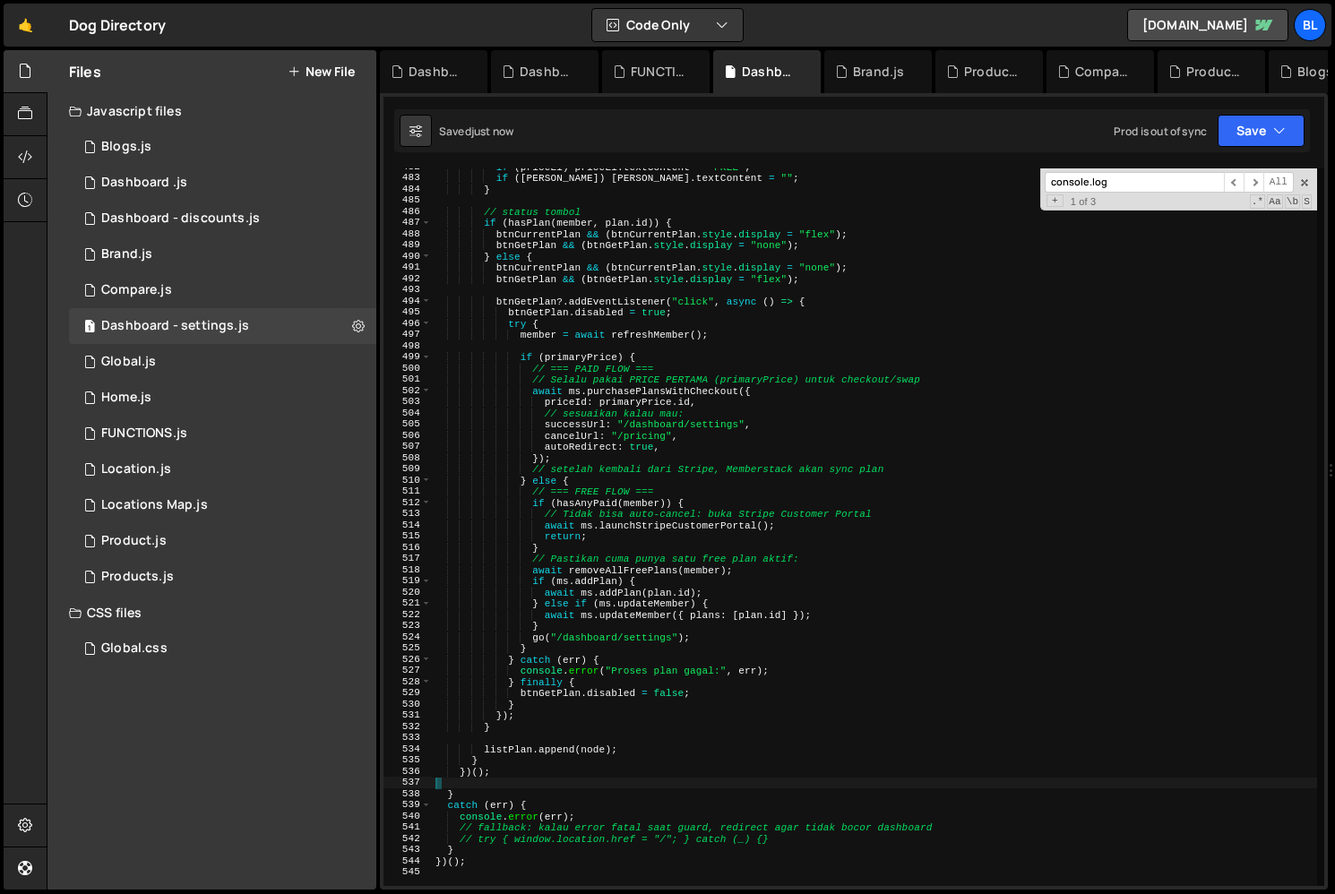
scroll to position [5397, 0]
click at [576, 695] on div "if ( priceEl ) priceEl . textContent = "FREE" ; if ( [PERSON_NAME] ) [PERSON_NA…" at bounding box center [874, 530] width 885 height 740
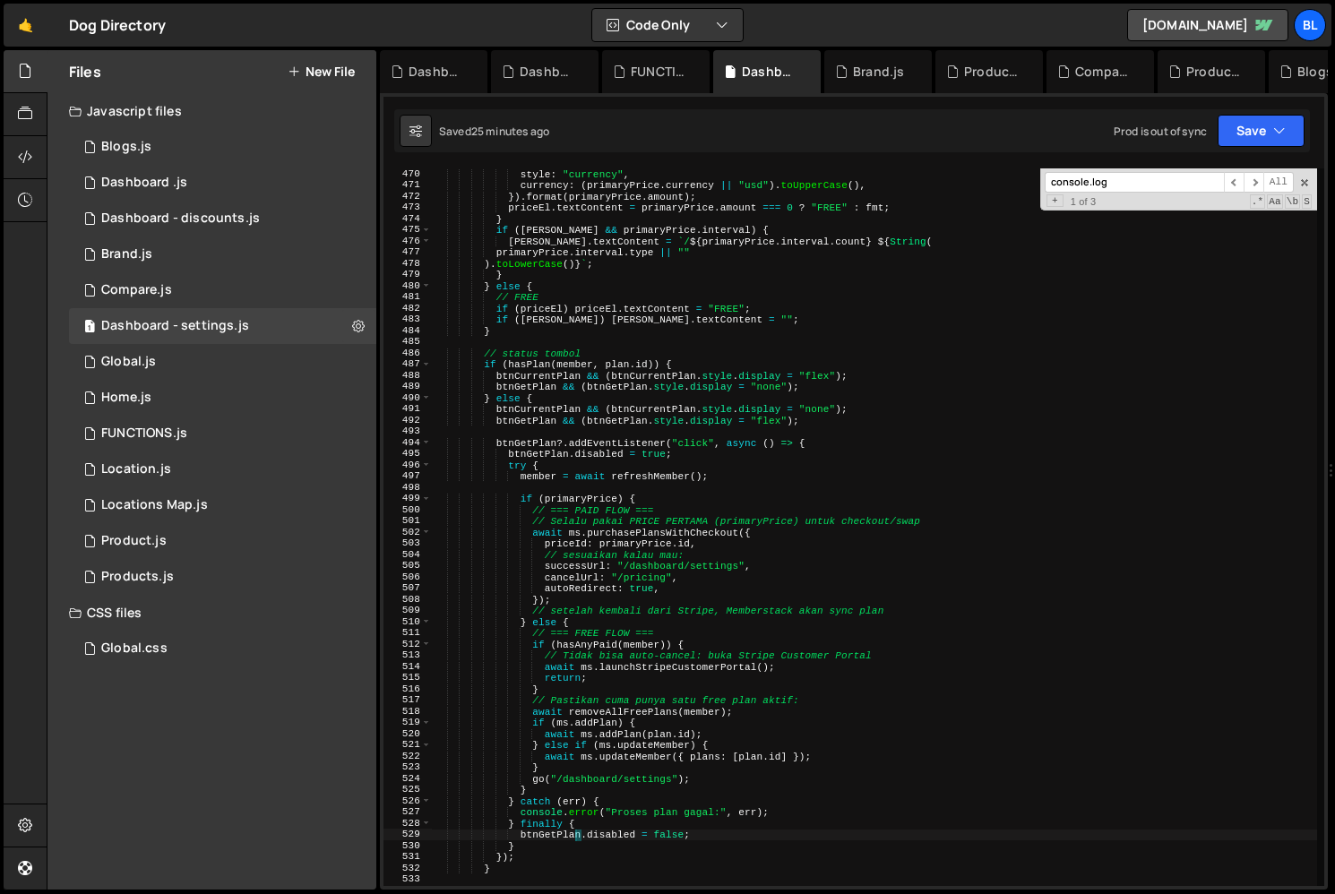
scroll to position [5220, 0]
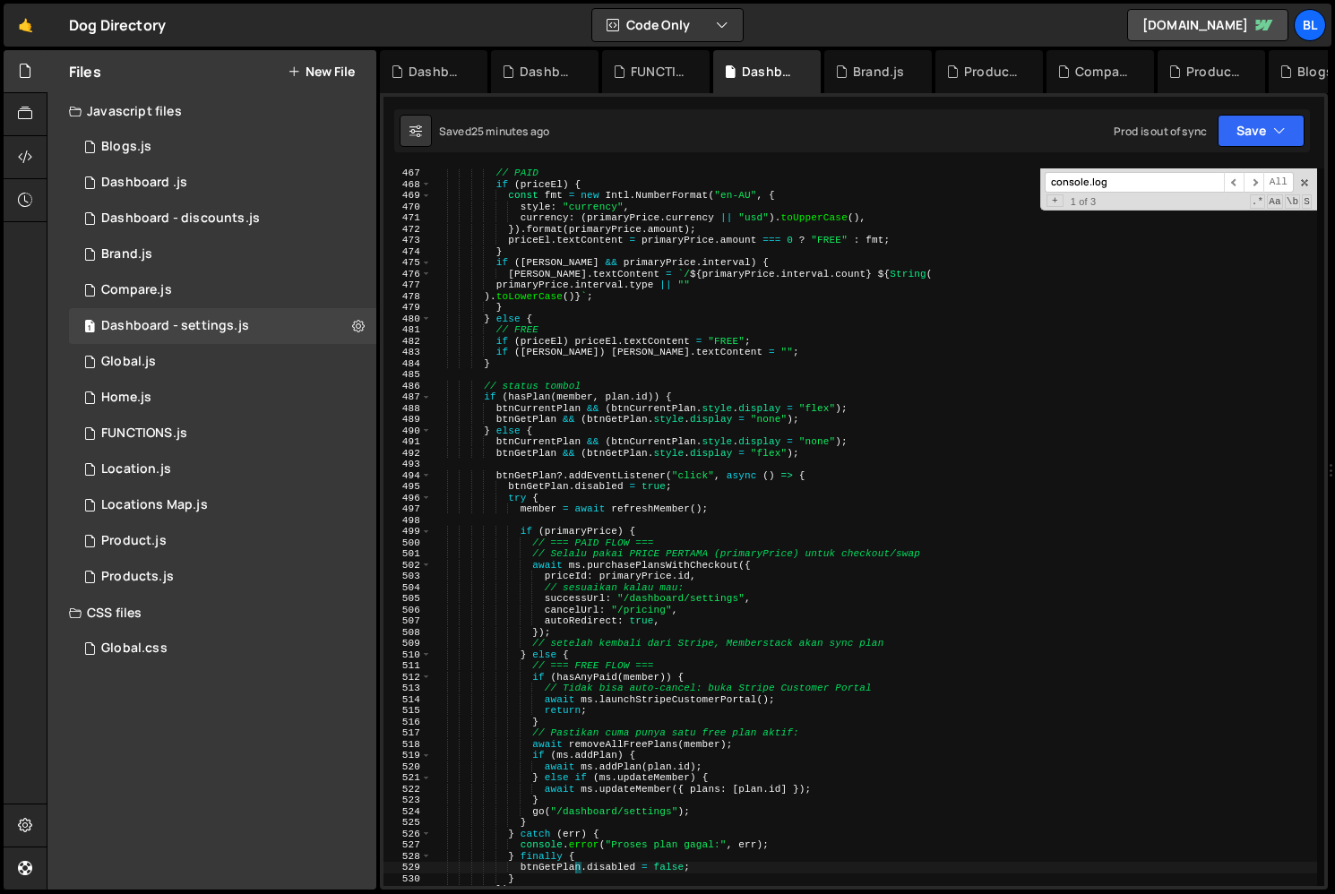
click at [531, 361] on div "// PAID if ( priceEl ) { const fmt = new Intl . NumberFormat ( "en-AU" , { styl…" at bounding box center [874, 538] width 885 height 740
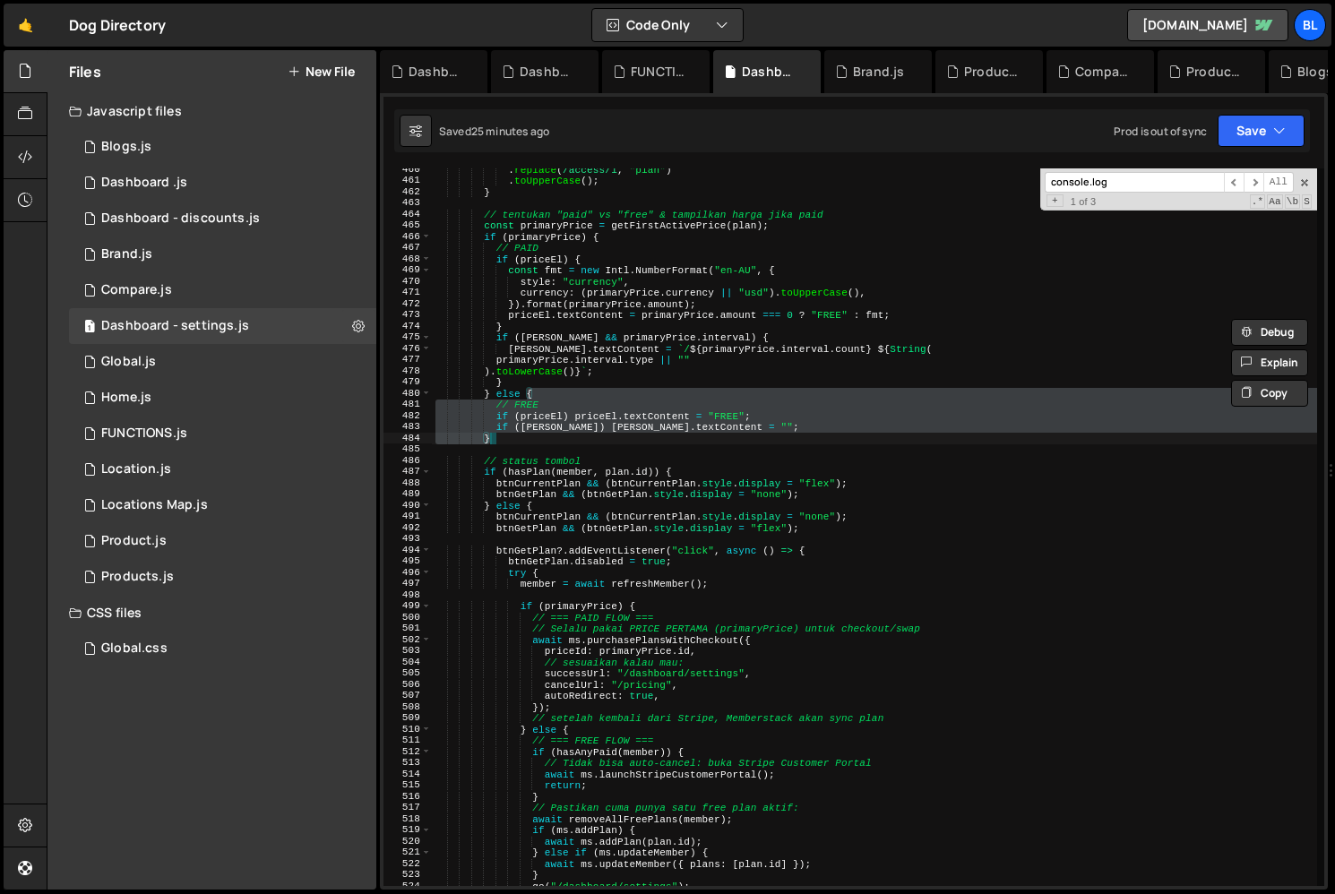
scroll to position [5141, 0]
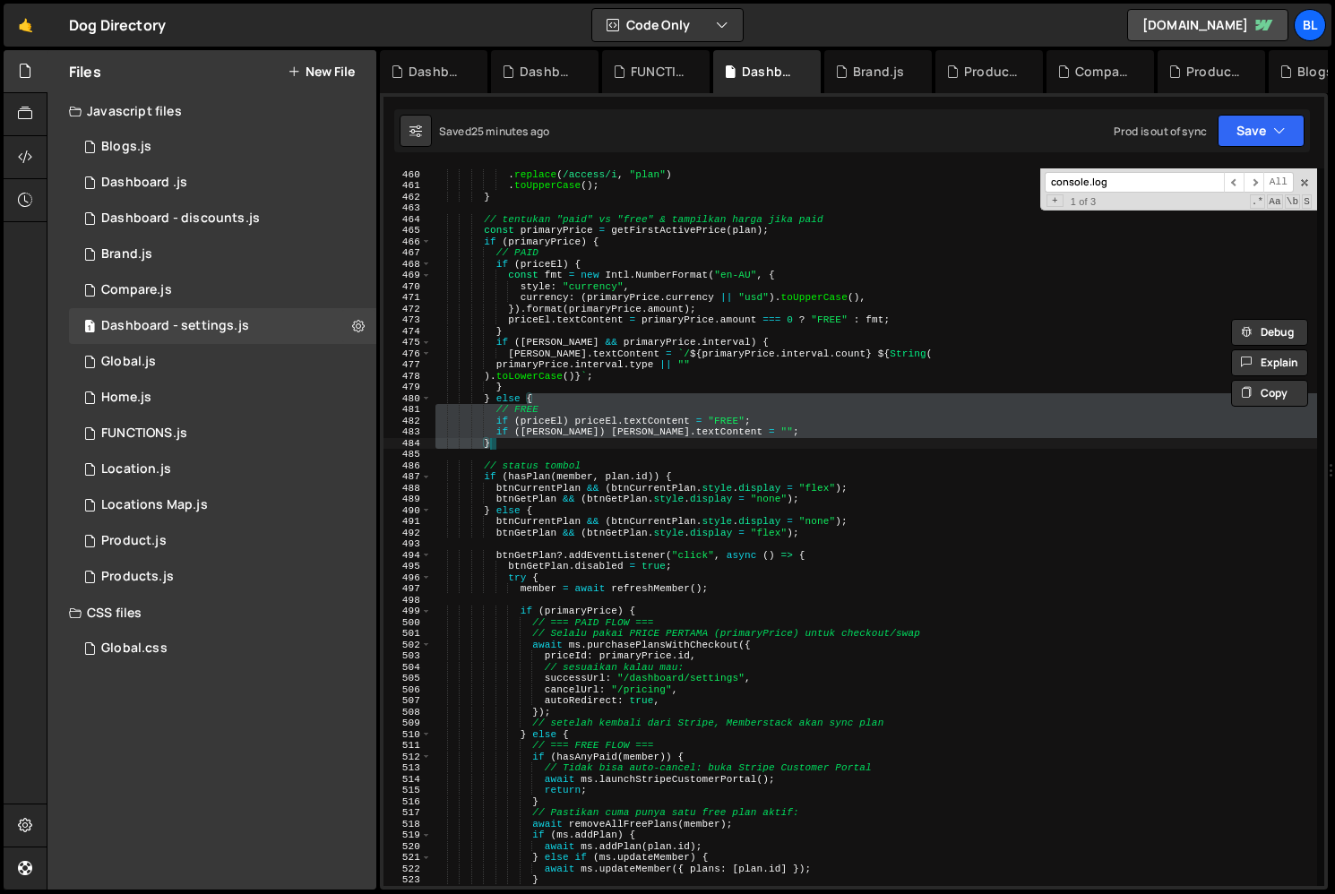
click at [537, 475] on div "nameEl . textContent = String ( plan . name || "" ) . replace ( /access/i , "pl…" at bounding box center [874, 528] width 885 height 740
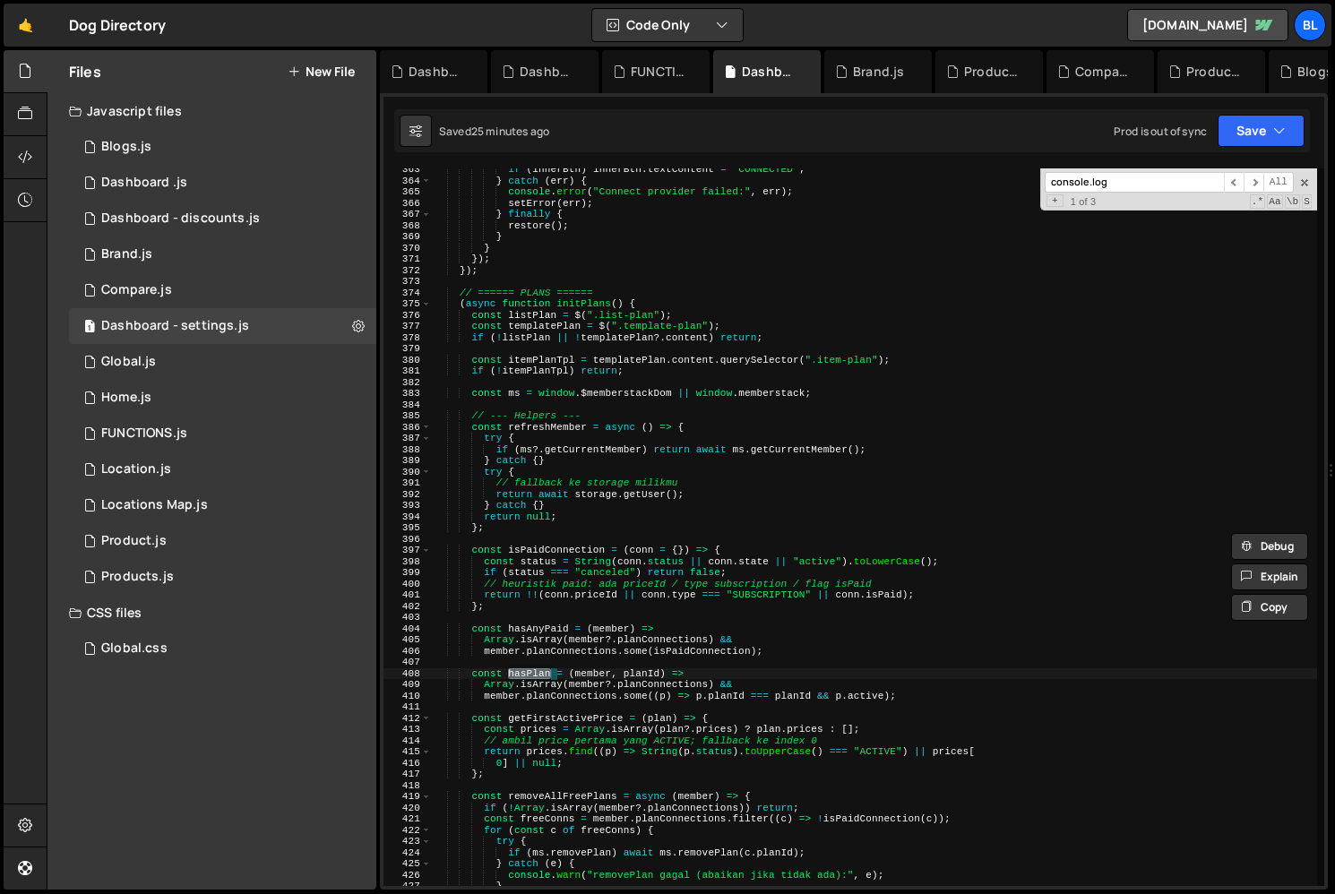
scroll to position [4060, 0]
click at [574, 581] on div "if ( innerBtn ) innerBtn . textContent = "CONNECTED" ; } catch ( err ) { consol…" at bounding box center [874, 534] width 885 height 740
click at [552, 416] on div "if ( innerBtn ) innerBtn . textContent = "CONNECTED" ; } catch ( err ) { consol…" at bounding box center [874, 534] width 885 height 740
click at [548, 431] on div "if ( innerBtn ) innerBtn . textContent = "CONNECTED" ; } catch ( err ) { consol…" at bounding box center [874, 534] width 885 height 740
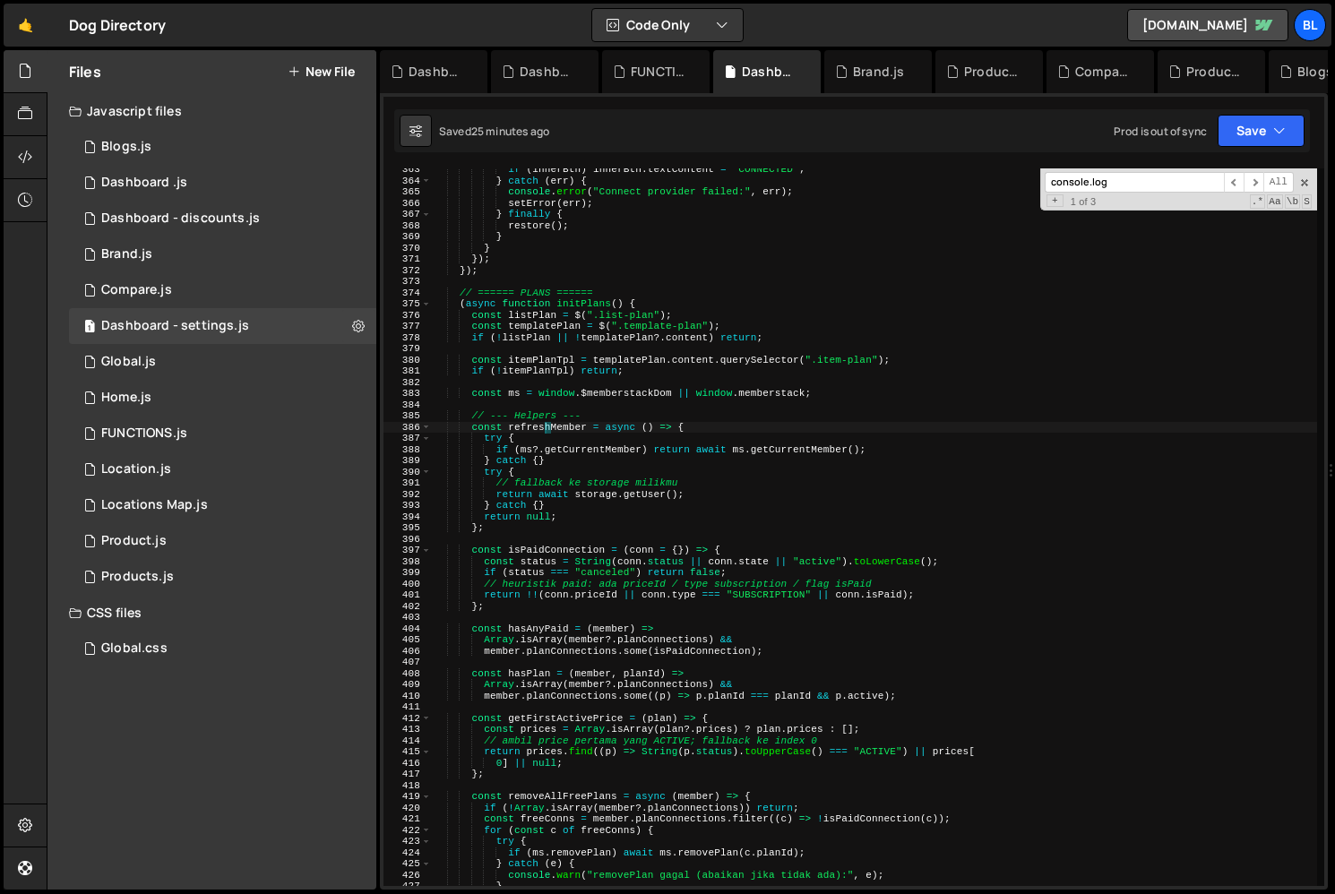
click at [548, 431] on div "if ( innerBtn ) innerBtn . textContent = "CONNECTED" ; } catch ( err ) { consol…" at bounding box center [874, 534] width 885 height 740
drag, startPoint x: 548, startPoint y: 431, endPoint x: 636, endPoint y: 404, distance: 92.7
click at [636, 404] on div "if ( innerBtn ) innerBtn . textContent = "CONNECTED" ; } catch ( err ) { consol…" at bounding box center [874, 534] width 885 height 740
type textarea "// --- Helpers ---"
